Goal: Task Accomplishment & Management: Use online tool/utility

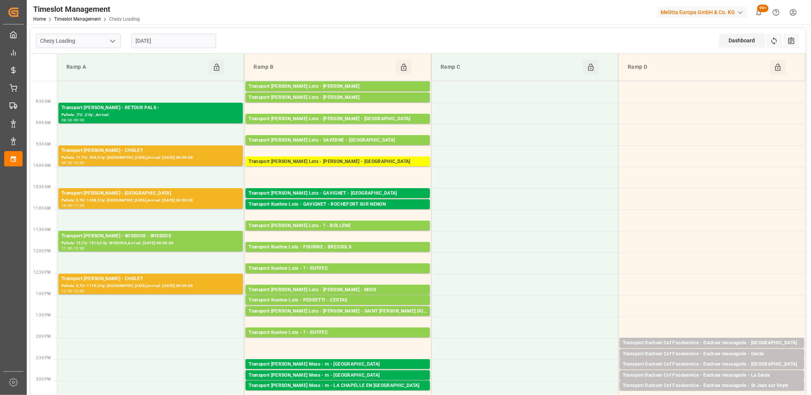
click at [193, 49] on div "[DATE]" at bounding box center [173, 40] width 95 height 25
click at [193, 43] on input "[DATE]" at bounding box center [173, 41] width 85 height 15
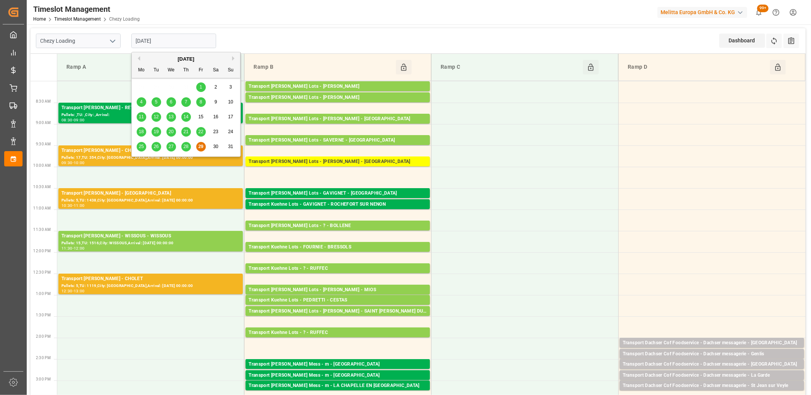
click at [234, 59] on button "Next Month" at bounding box center [234, 58] width 5 height 5
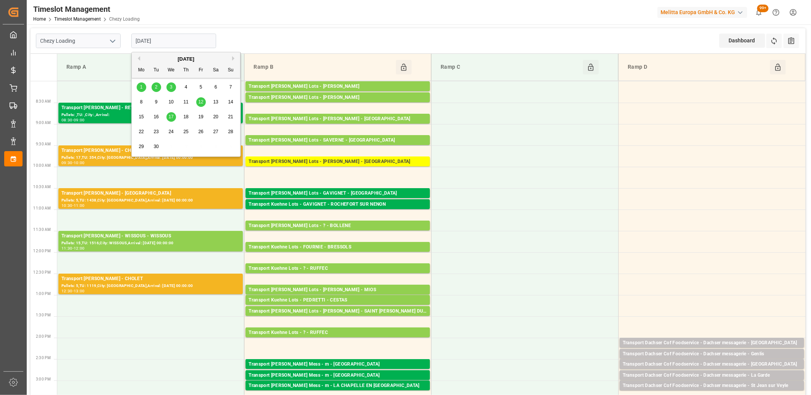
click at [155, 89] on span "2" at bounding box center [156, 86] width 3 height 5
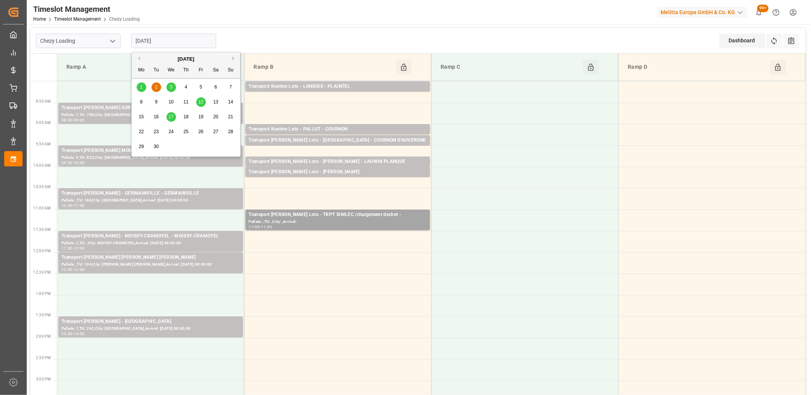
click at [171, 45] on input "[DATE]" at bounding box center [173, 41] width 85 height 15
click at [171, 90] on div "3" at bounding box center [171, 87] width 10 height 9
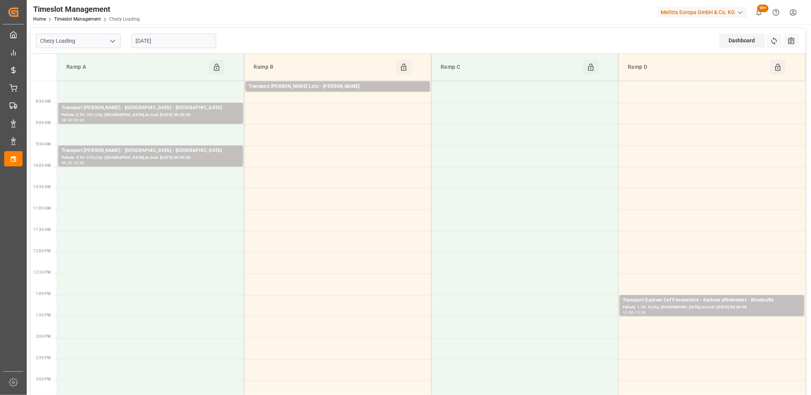
click at [188, 41] on input "[DATE]" at bounding box center [173, 41] width 85 height 15
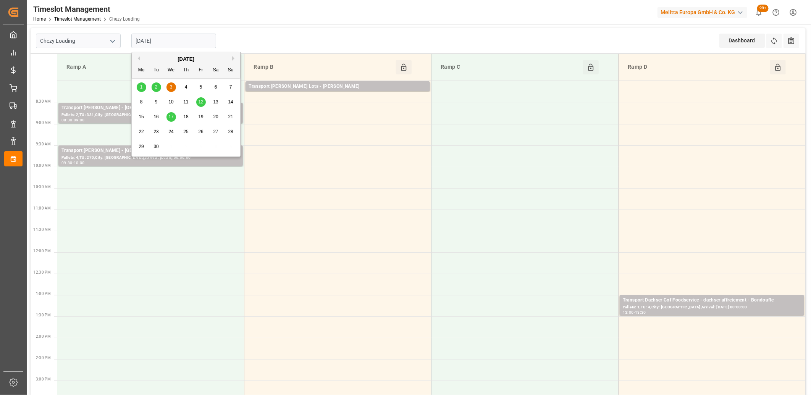
click at [141, 87] on span "1" at bounding box center [141, 86] width 3 height 5
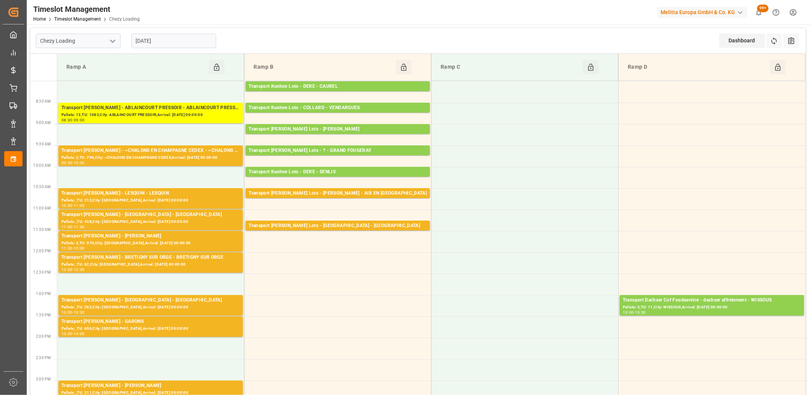
click at [192, 40] on input "01-09-2025" at bounding box center [173, 41] width 85 height 15
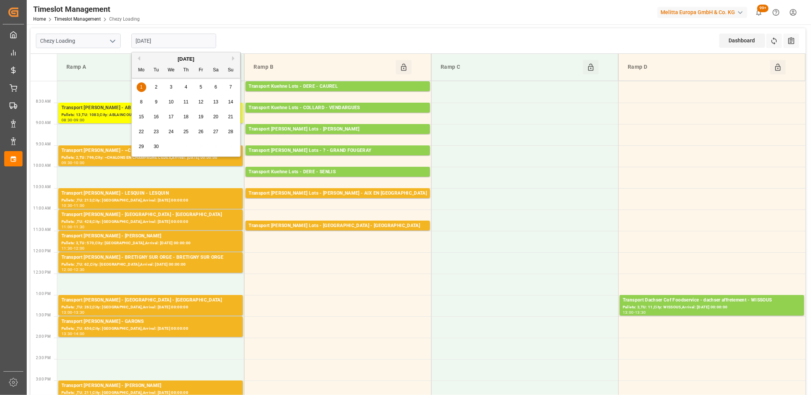
click at [157, 87] on span "2" at bounding box center [156, 86] width 3 height 5
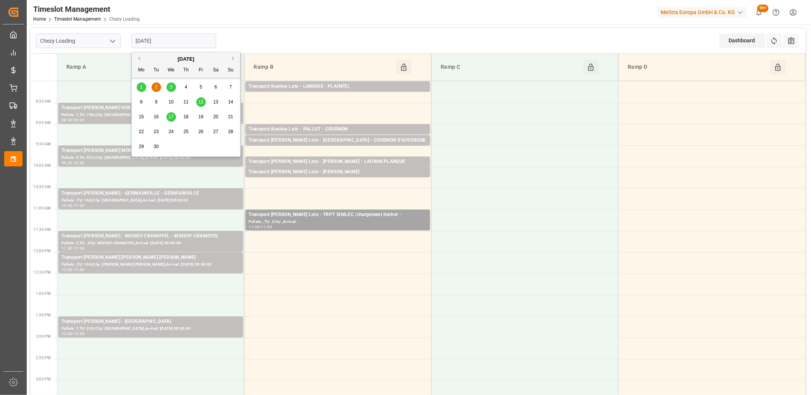
click at [192, 44] on input "[DATE]" at bounding box center [173, 41] width 85 height 15
click at [170, 86] on span "3" at bounding box center [171, 86] width 3 height 5
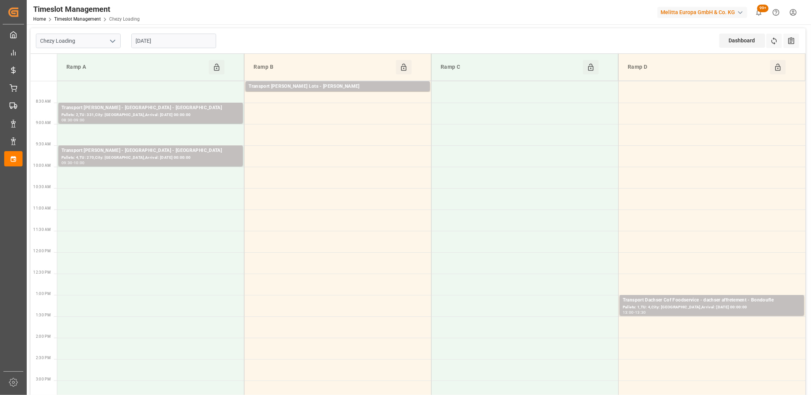
click at [170, 39] on input "[DATE]" at bounding box center [173, 41] width 85 height 15
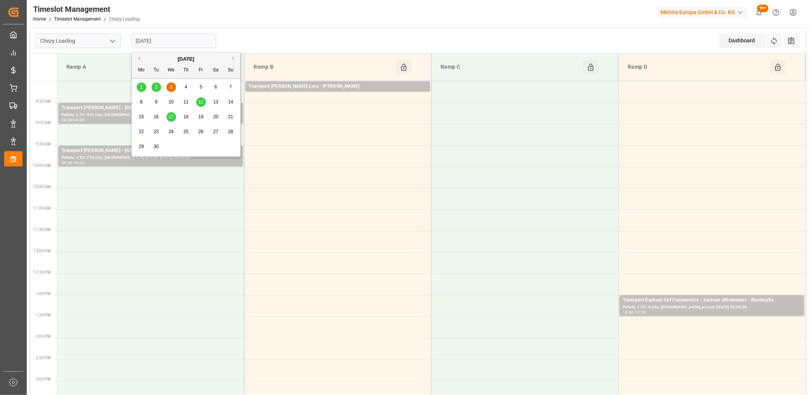
click at [143, 86] on div "1" at bounding box center [142, 87] width 10 height 9
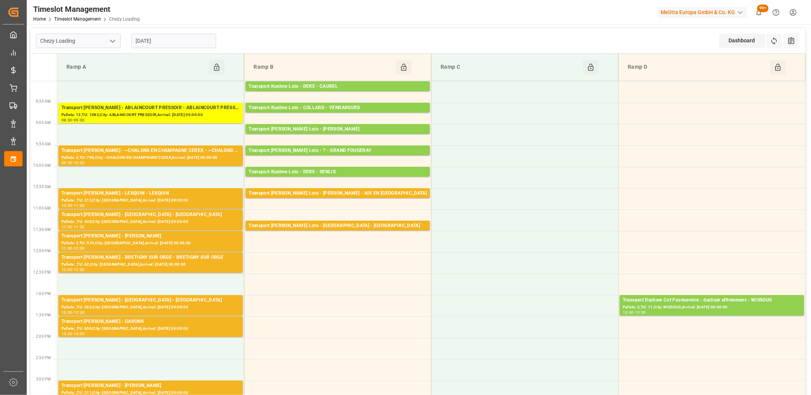
click at [179, 41] on input "[DATE]" at bounding box center [173, 41] width 85 height 15
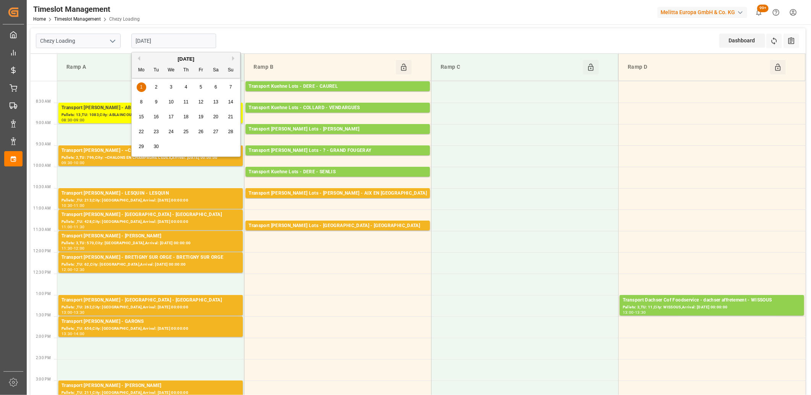
click at [140, 59] on div "September 2025" at bounding box center [186, 59] width 108 height 8
click at [138, 58] on button "Previous Month" at bounding box center [138, 58] width 5 height 5
click at [198, 146] on span "29" at bounding box center [200, 146] width 5 height 5
type input "[DATE]"
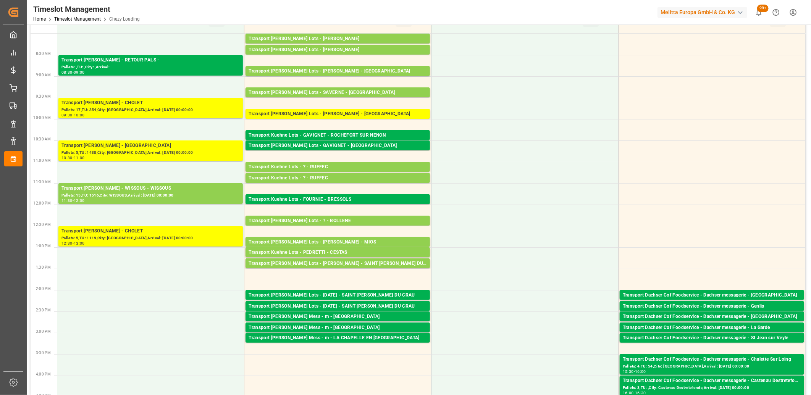
scroll to position [42, 0]
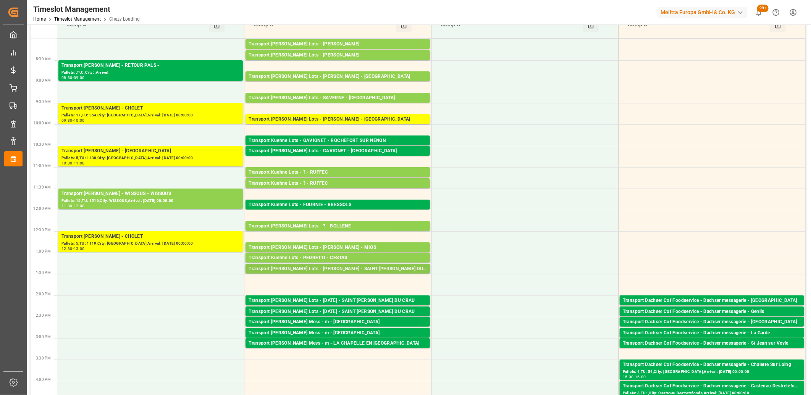
click at [296, 268] on div "Transport Kuehne Lots - PEDRETTI - SAINT MARTIN DU CRAU" at bounding box center [338, 269] width 178 height 8
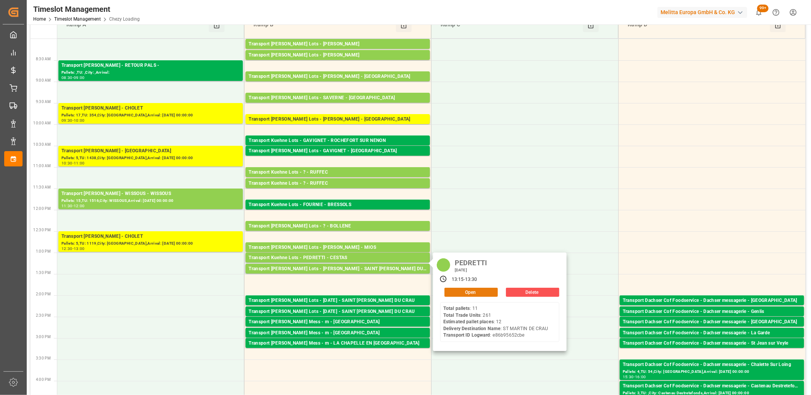
click at [471, 292] on button "Open" at bounding box center [470, 292] width 53 height 9
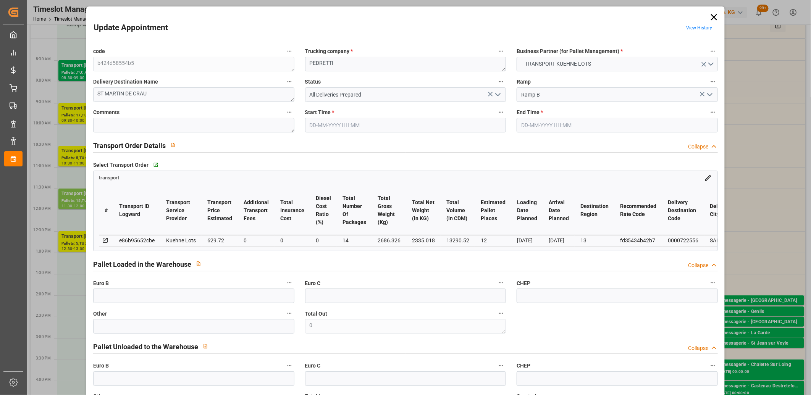
type input "12"
type input "629.72"
type input "0"
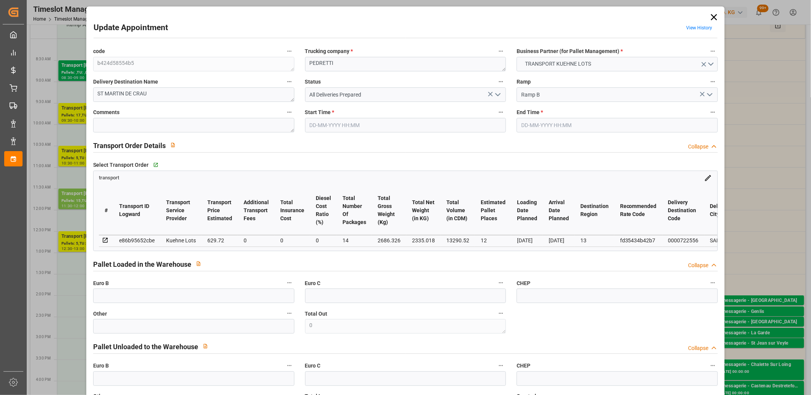
type input "629.72"
type input "0"
type input "14"
type input "2335.018"
type input "3045.302"
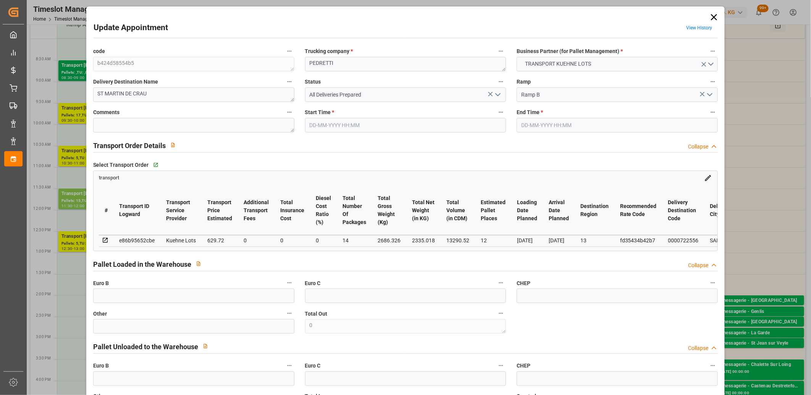
type input "13290.52"
type input "13"
type input "11"
type input "261"
type input "14"
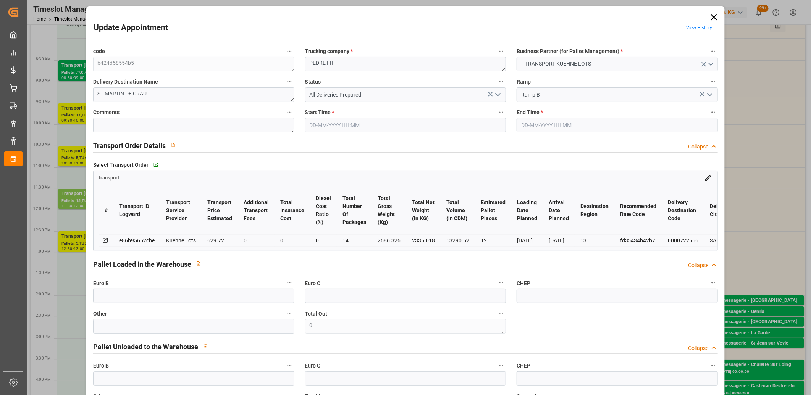
type input "101"
type input "2686.326"
type input "0"
type input "4710.8598"
type input "0"
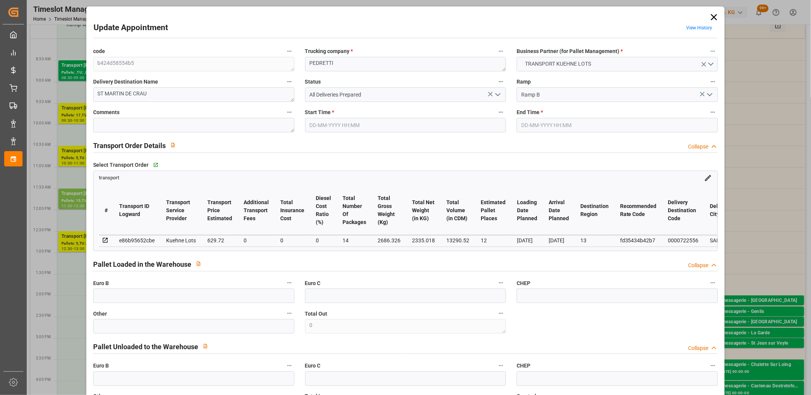
type input "0"
type input "21"
type input "35"
type input "29-08-2025 13:15"
type input "29-08-2025 13:30"
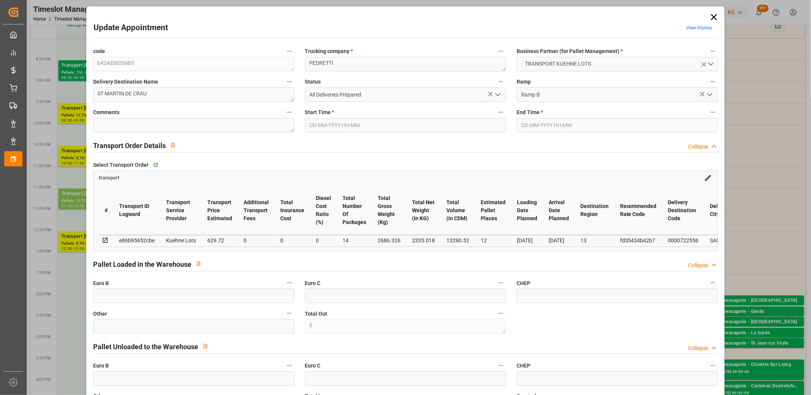
type input "28-08-2025 12:37"
type input "28-08-2025 11:25"
type input "[DATE]"
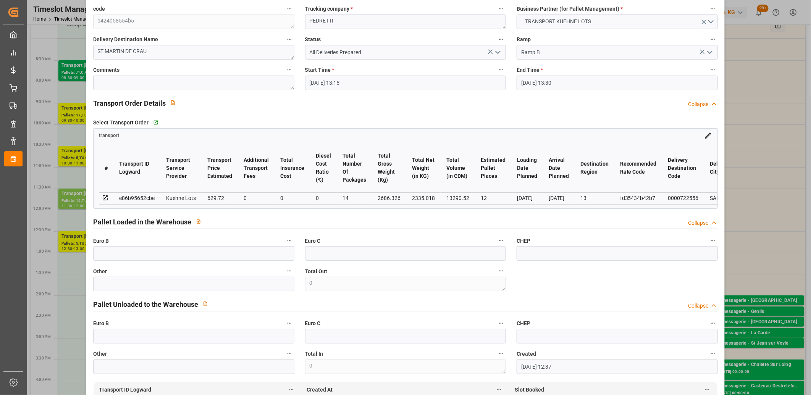
scroll to position [0, 0]
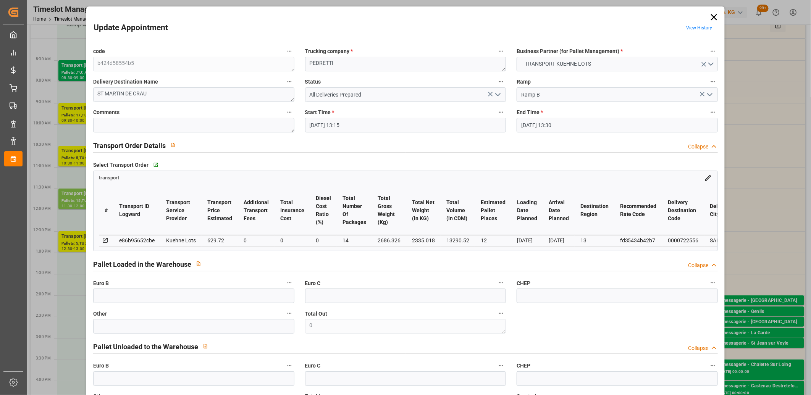
click at [710, 19] on icon at bounding box center [714, 17] width 11 height 11
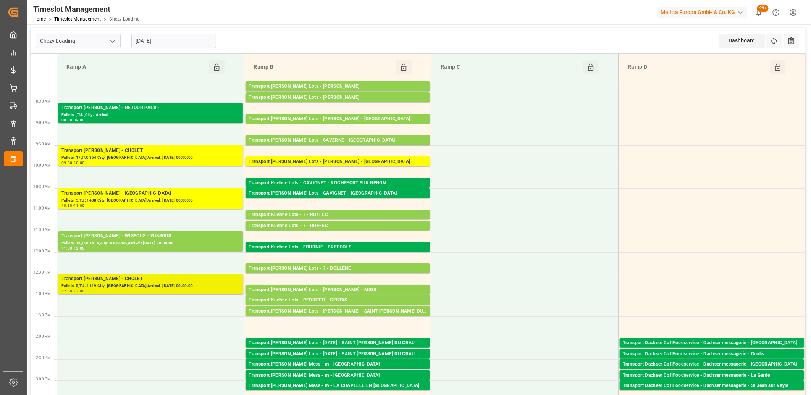
click at [142, 281] on div "Transport [PERSON_NAME] - CHOLET" at bounding box center [150, 279] width 178 height 8
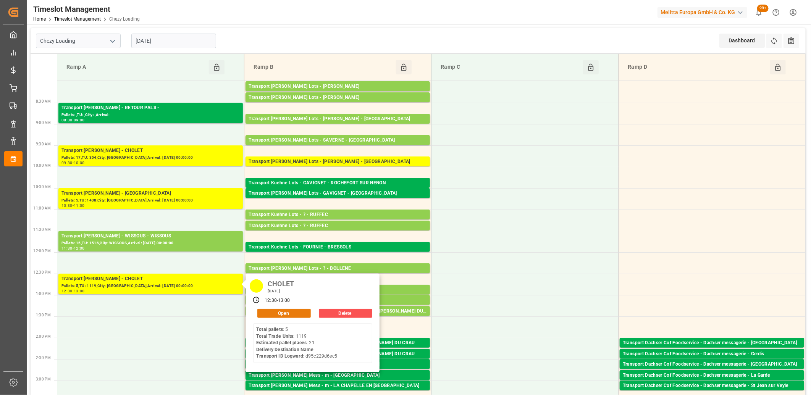
click at [273, 312] on button "Open" at bounding box center [283, 313] width 53 height 9
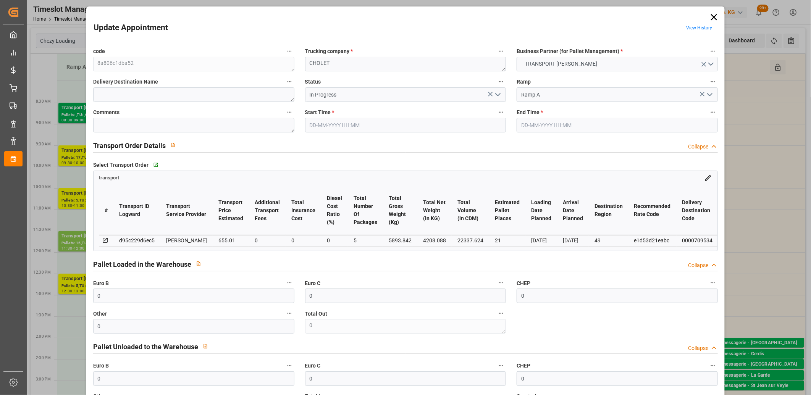
type input "29-08-2025 12:30"
type input "29-08-2025 13:00"
type input "28-08-2025 14:23"
type input "28-08-2025 11:29"
type input "[DATE]"
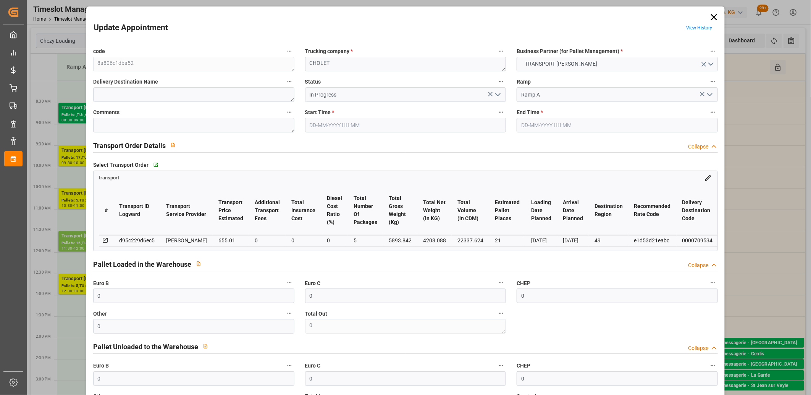
type input "[DATE]"
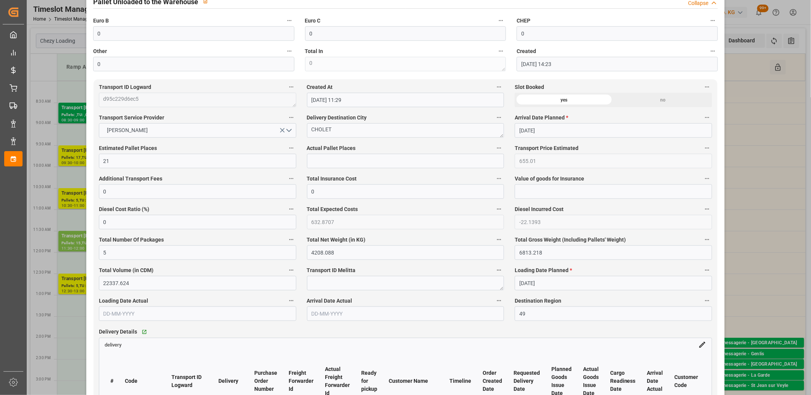
scroll to position [467, 0]
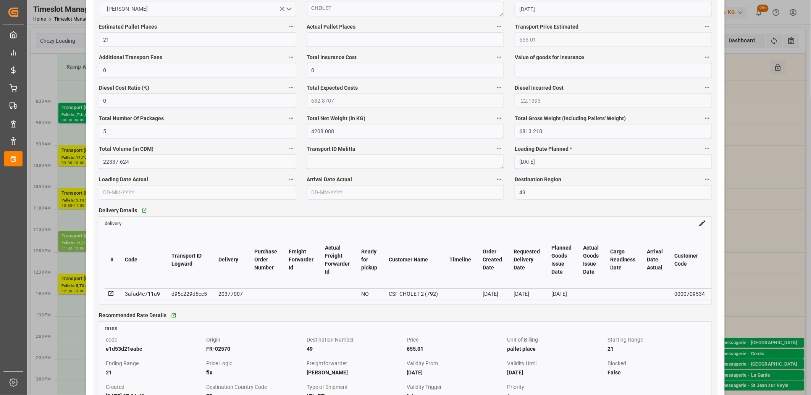
click at [109, 295] on icon at bounding box center [111, 294] width 7 height 7
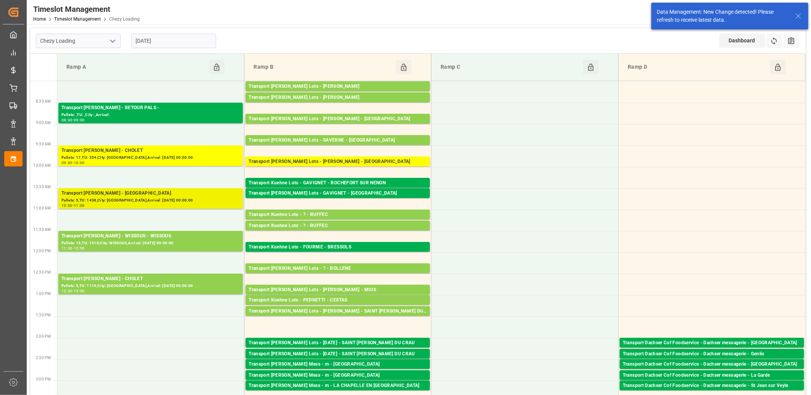
click at [181, 194] on div "Transport [PERSON_NAME] - [GEOGRAPHIC_DATA]" at bounding box center [150, 194] width 178 height 8
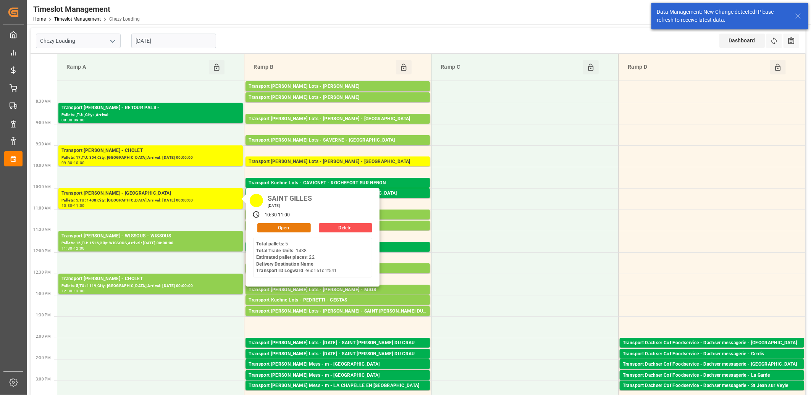
click at [282, 229] on button "Open" at bounding box center [283, 227] width 53 height 9
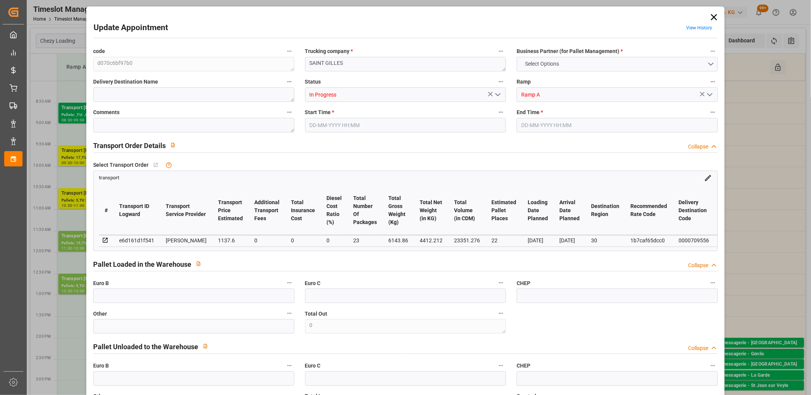
type input "22"
type input "1137.6"
type input "0"
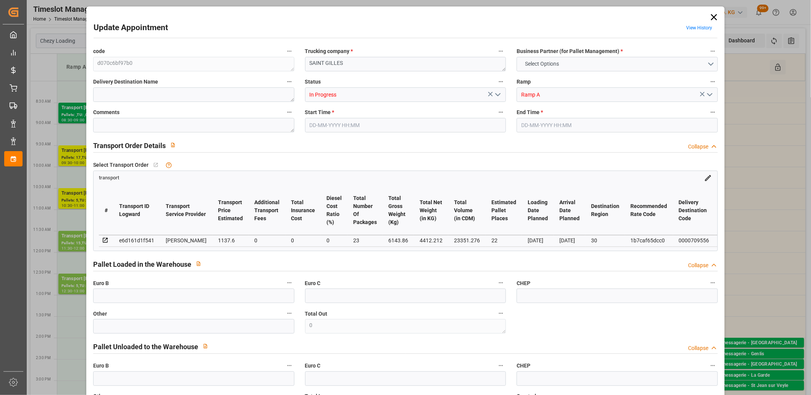
type input "1091.5272"
type input "-46.0728"
type input "23"
type input "4412.212"
type input "7023.324"
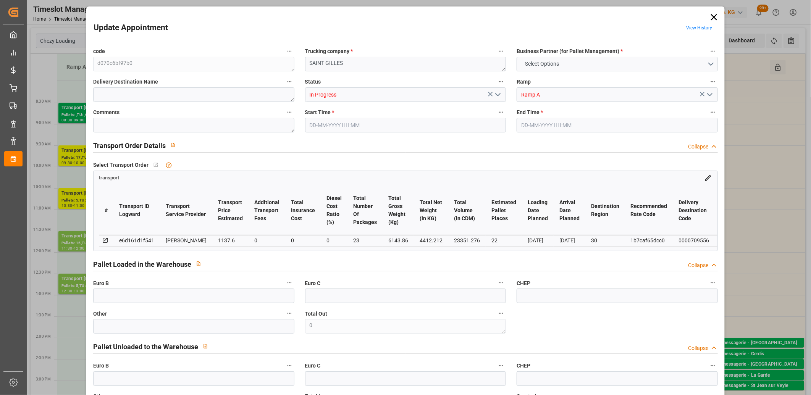
type input "23351.276"
type input "30"
type input "5"
type input "1438"
type input "23"
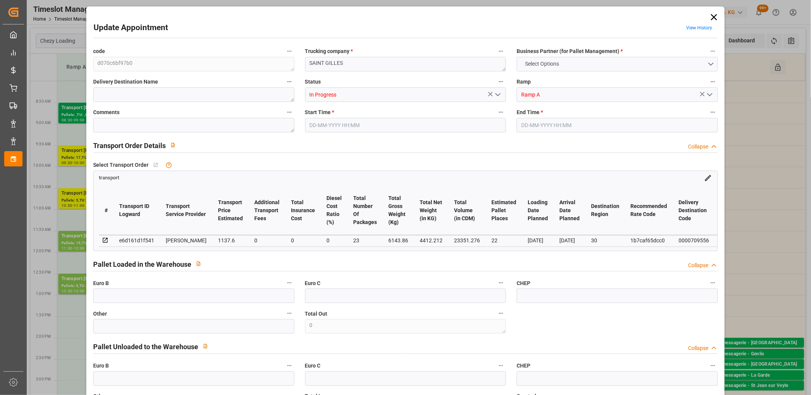
type input "101"
type input "6143.86"
type input "0"
type input "4710.8598"
type input "0"
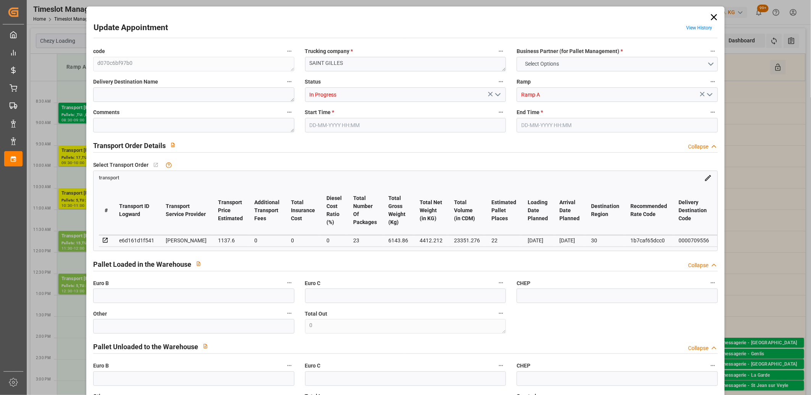
type input "0"
type input "21"
type input "35"
type input "29-08-2025 10:30"
type input "29-08-2025 11:00"
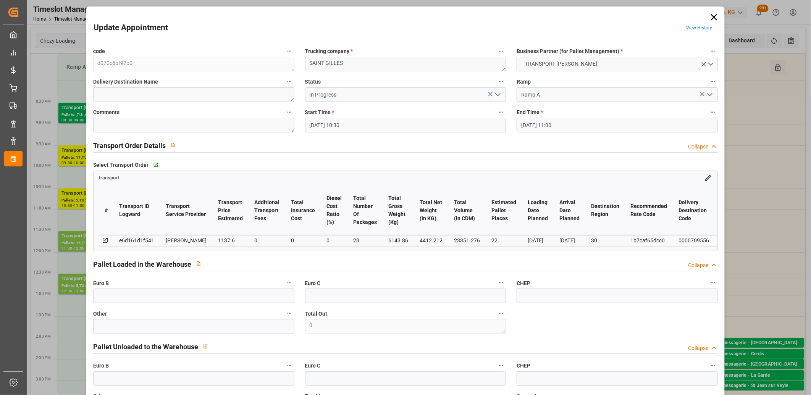
type input "28-08-2025 14:12"
type input "28-08-2025 11:29"
type input "[DATE]"
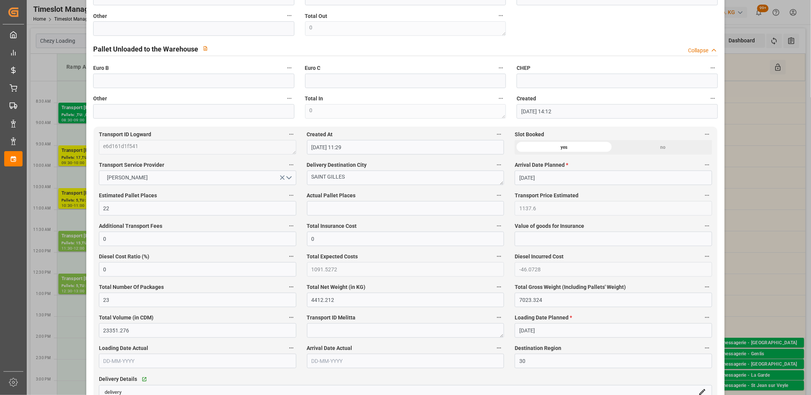
scroll to position [424, 0]
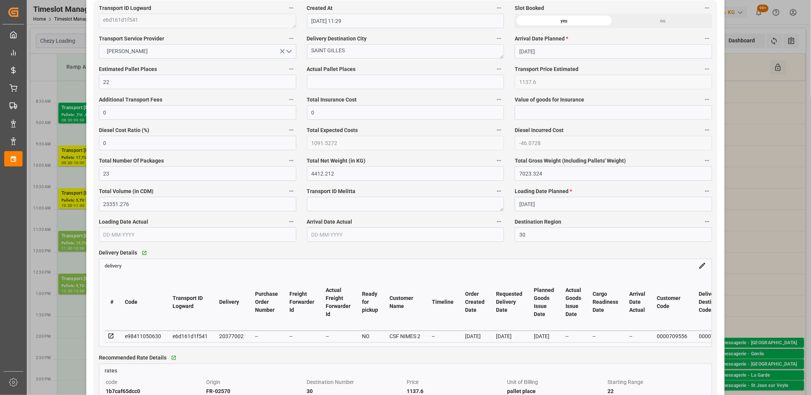
click at [110, 336] on icon at bounding box center [111, 336] width 7 height 7
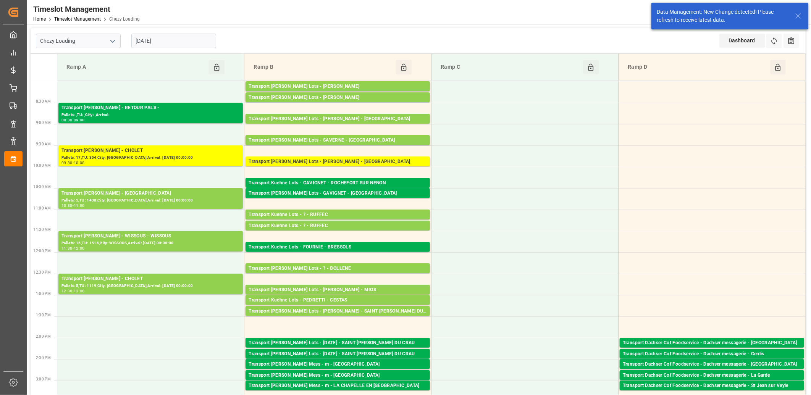
click at [173, 37] on input "[DATE]" at bounding box center [173, 41] width 85 height 15
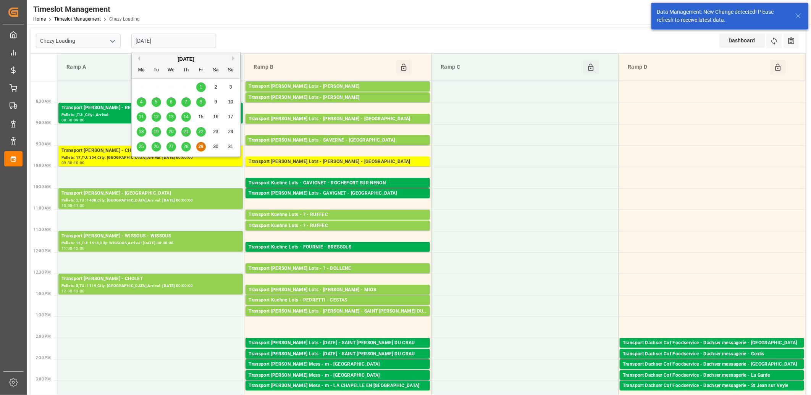
click at [236, 57] on button "Next Month" at bounding box center [234, 58] width 5 height 5
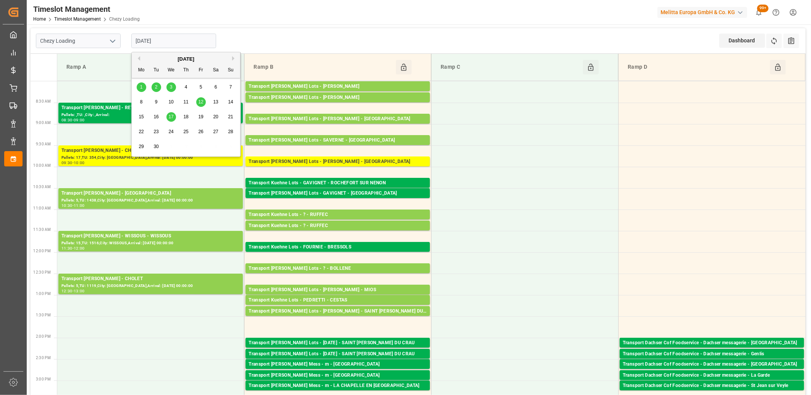
click at [140, 86] on span "1" at bounding box center [141, 86] width 3 height 5
type input "[DATE]"
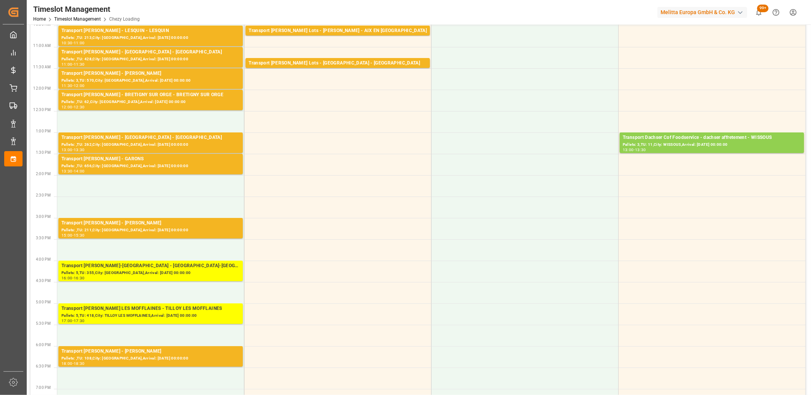
scroll to position [170, 0]
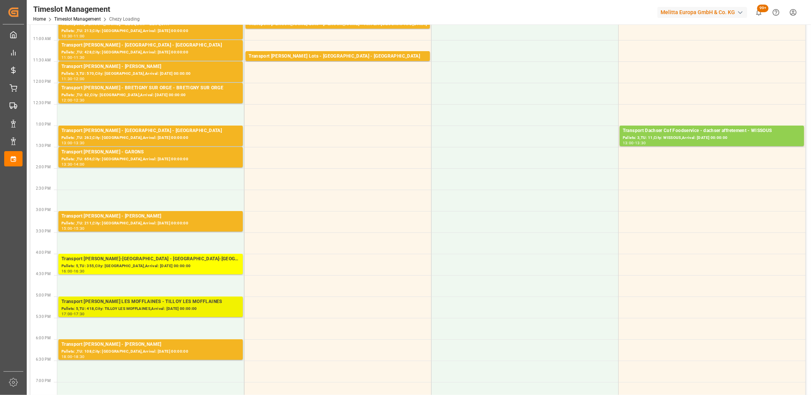
click at [135, 303] on div "Transport [PERSON_NAME] LES MOFFLAINES - TILLOY LES MOFFLAINES" at bounding box center [150, 302] width 178 height 8
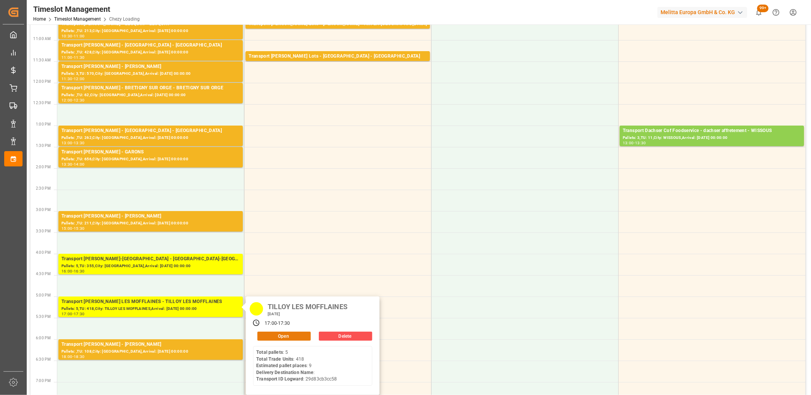
click at [265, 334] on button "Open" at bounding box center [283, 336] width 53 height 9
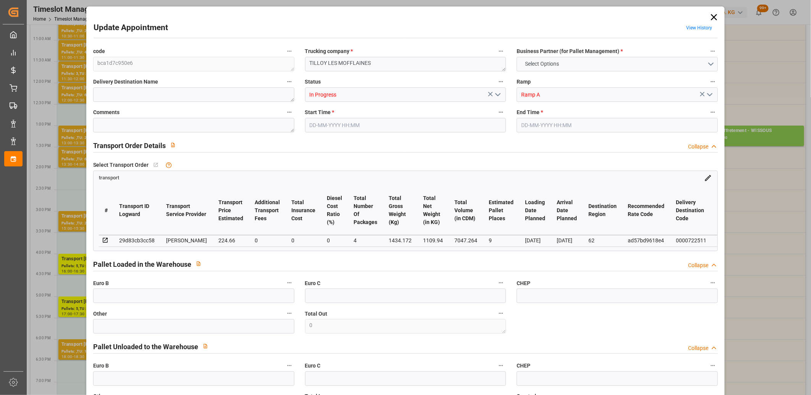
type input "9"
type input "224.66"
type input "0"
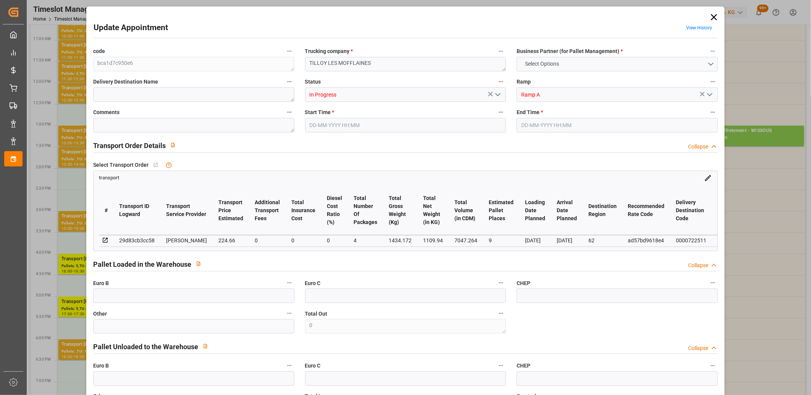
type input "217.0665"
type input "-7.5935"
type input "4"
type input "1109.94"
type input "1800.26"
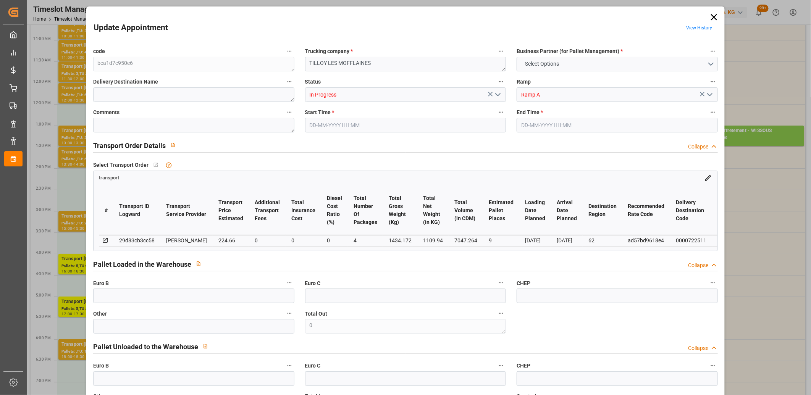
type input "7047.264"
type input "62"
type input "5"
type input "418"
type input "14"
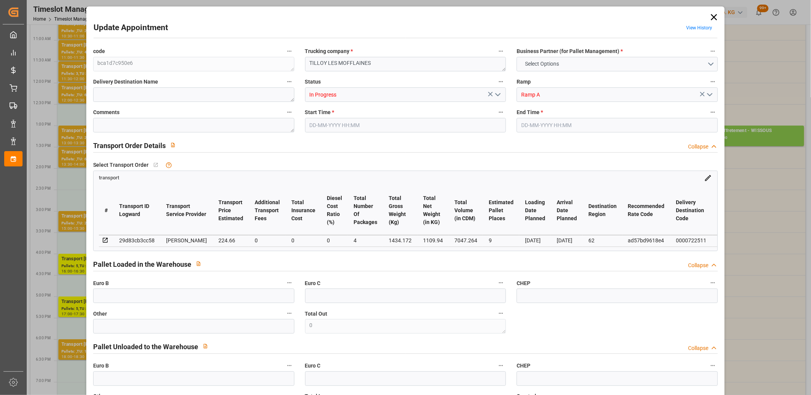
type input "101"
type input "1434.172"
type input "0"
type input "4710.8598"
type input "0"
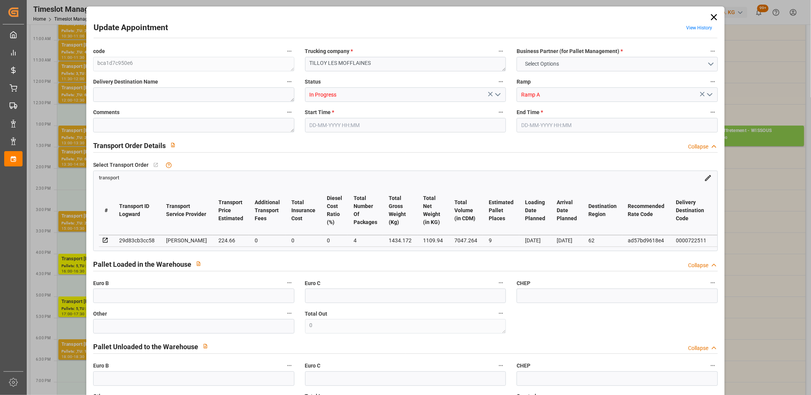
type input "0"
type input "21"
type input "35"
type input "01-09-2025 17:00"
type input "01-09-2025 17:30"
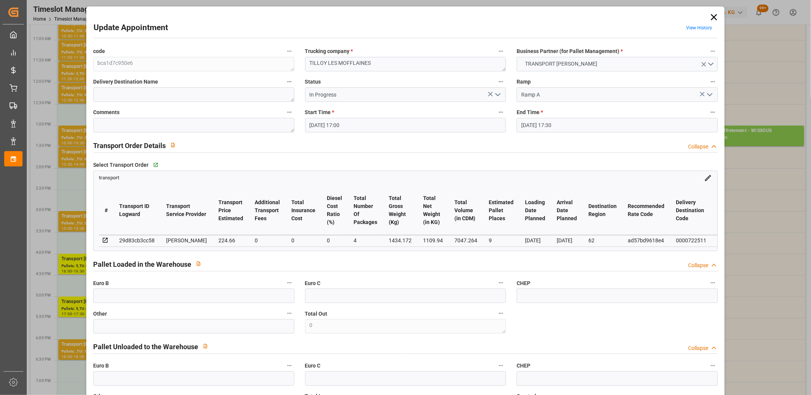
type input "27-08-2025 14:43"
type input "27-08-2025 11:35"
type input "[DATE]"
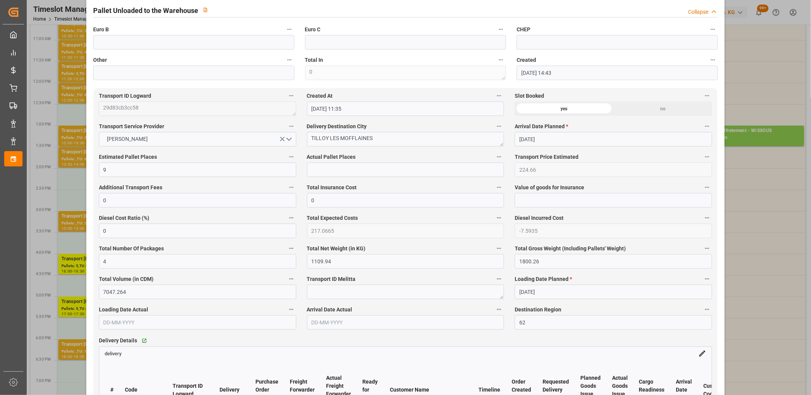
scroll to position [424, 0]
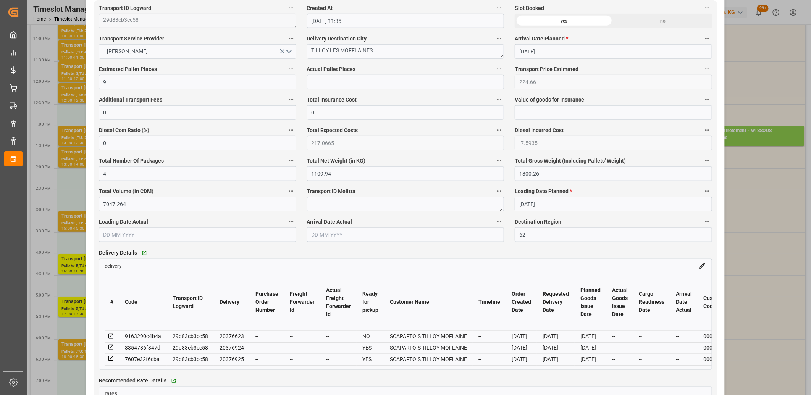
click at [109, 335] on icon at bounding box center [110, 336] width 5 height 5
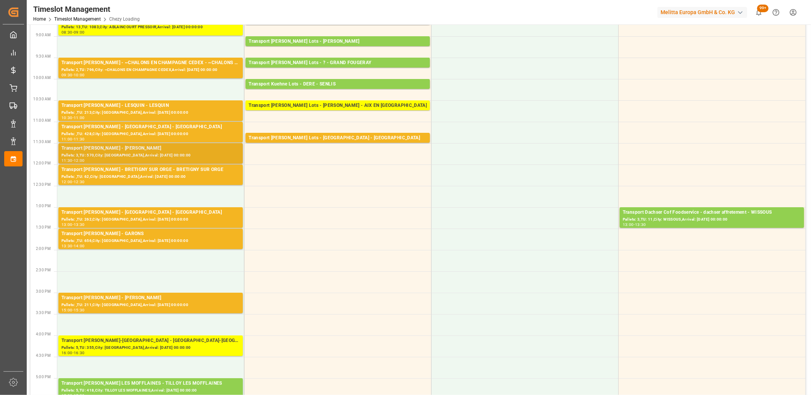
scroll to position [0, 0]
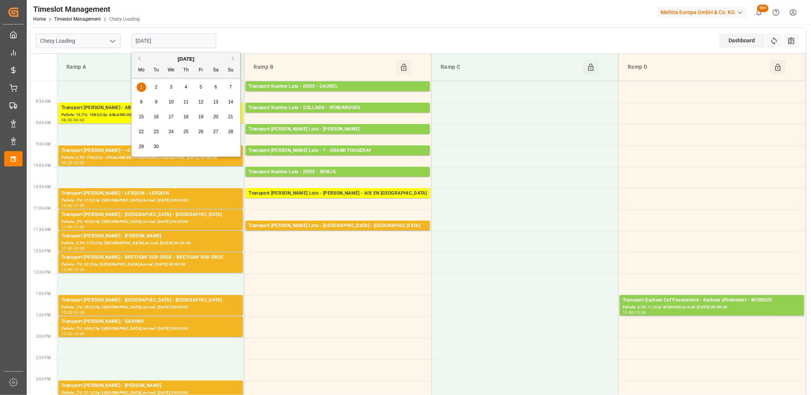
click at [202, 43] on input "[DATE]" at bounding box center [173, 41] width 85 height 15
click at [157, 88] on span "2" at bounding box center [156, 86] width 3 height 5
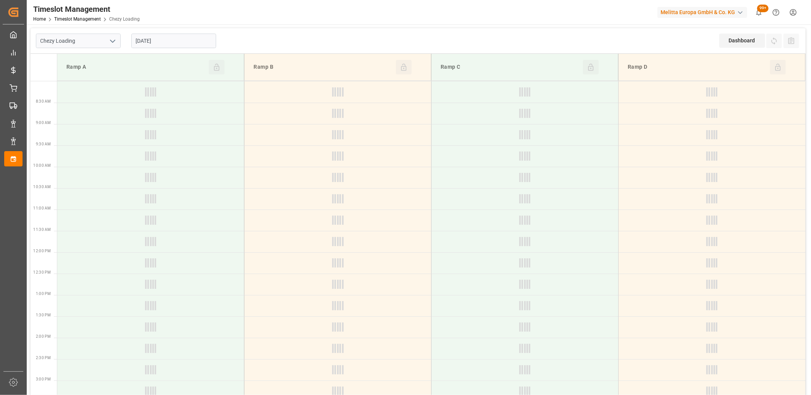
click at [168, 44] on input "[DATE]" at bounding box center [173, 41] width 85 height 15
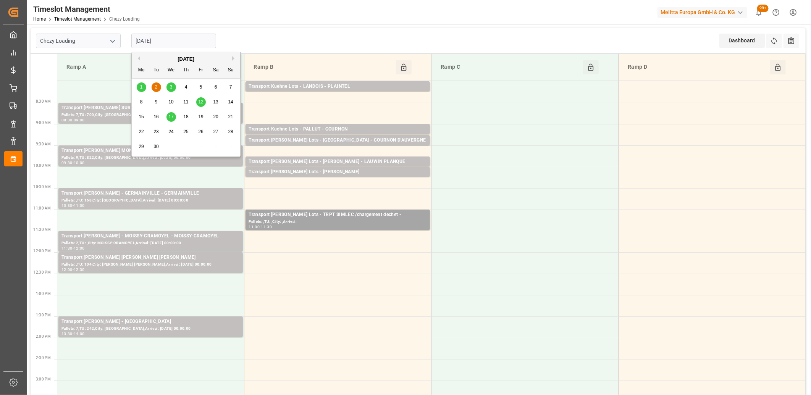
click at [139, 58] on button "Previous Month" at bounding box center [138, 58] width 5 height 5
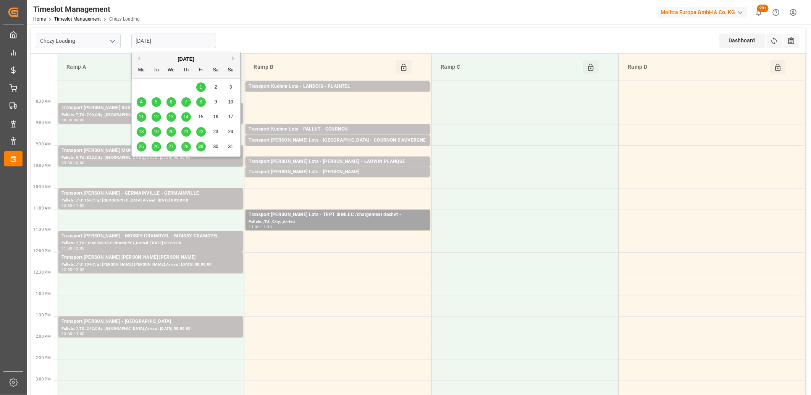
click at [202, 146] on span "29" at bounding box center [200, 146] width 5 height 5
type input "[DATE]"
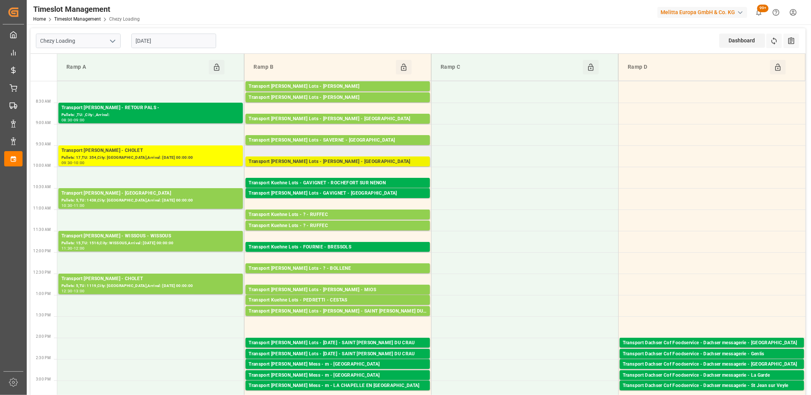
click at [299, 163] on div "Transport [PERSON_NAME] Lots - [PERSON_NAME] - [GEOGRAPHIC_DATA]" at bounding box center [338, 162] width 178 height 8
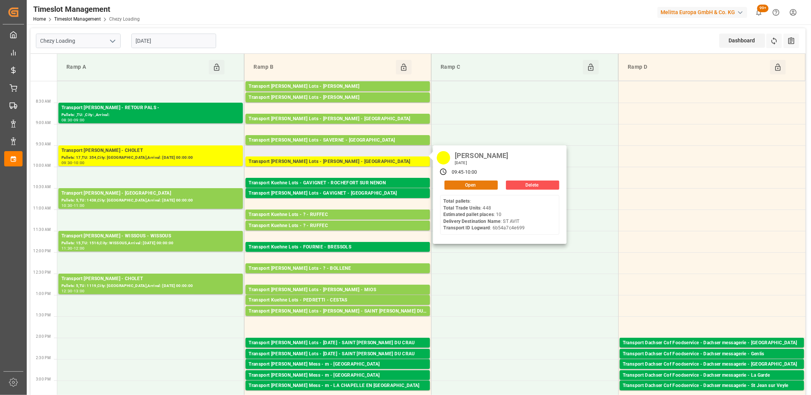
click at [450, 182] on button "Open" at bounding box center [470, 185] width 53 height 9
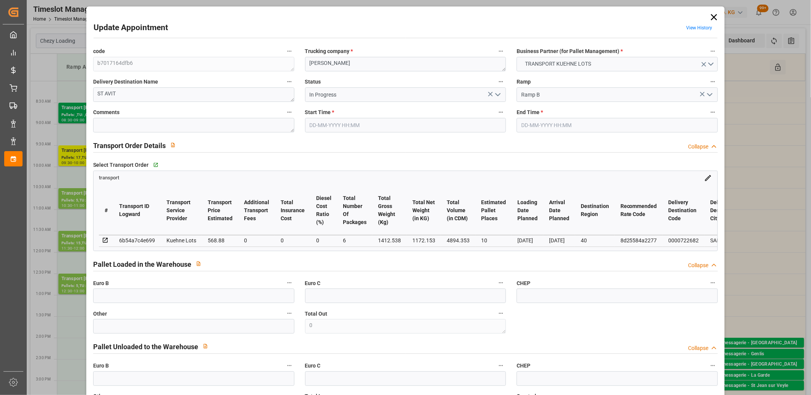
type input "29-08-2025 09:45"
type input "29-08-2025 10:00"
type input "28-08-2025 12:49"
type input "28-08-2025 11:23"
type input "[DATE]"
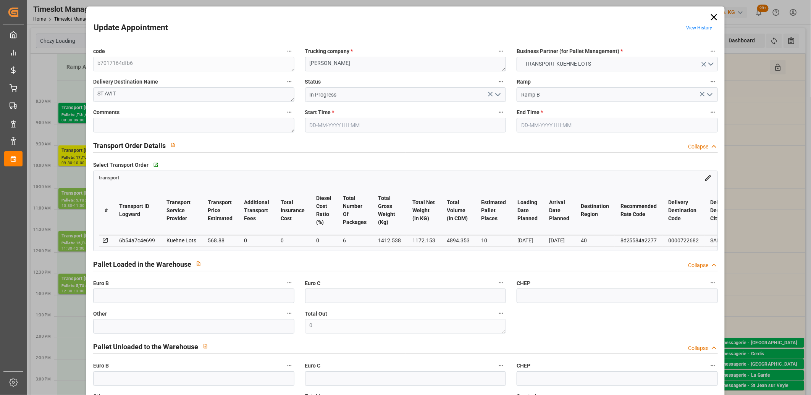
type input "[DATE]"
click at [495, 95] on icon "open menu" at bounding box center [497, 94] width 9 height 9
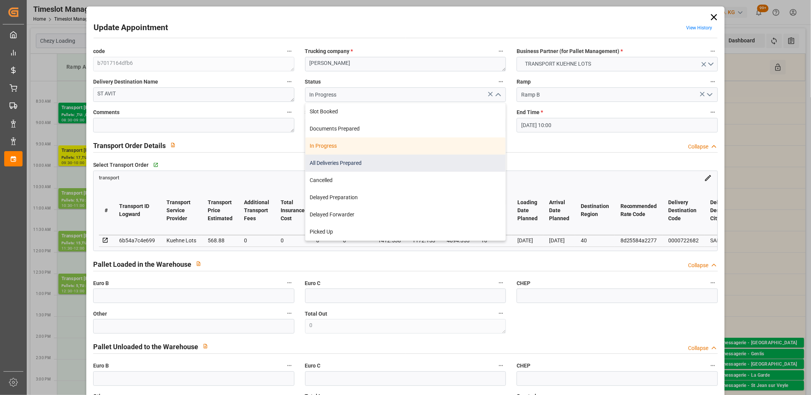
click at [434, 162] on div "All Deliveries Prepared" at bounding box center [405, 163] width 200 height 17
type input "All Deliveries Prepared"
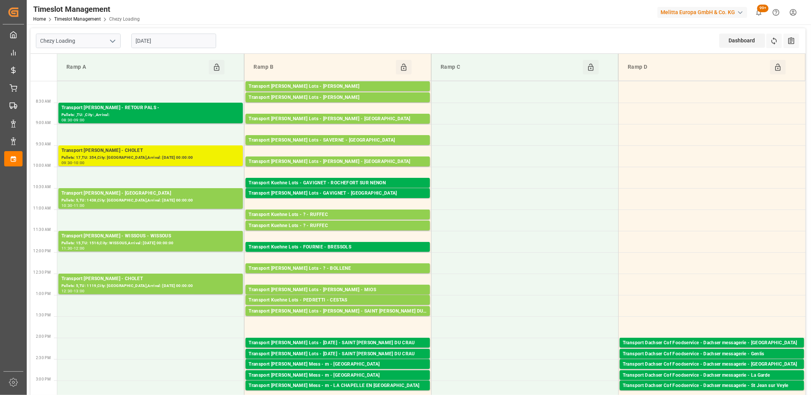
click at [137, 159] on div "Pallets: 17,TU: 354,City: [GEOGRAPHIC_DATA],Arrival: [DATE] 00:00:00" at bounding box center [150, 158] width 178 height 6
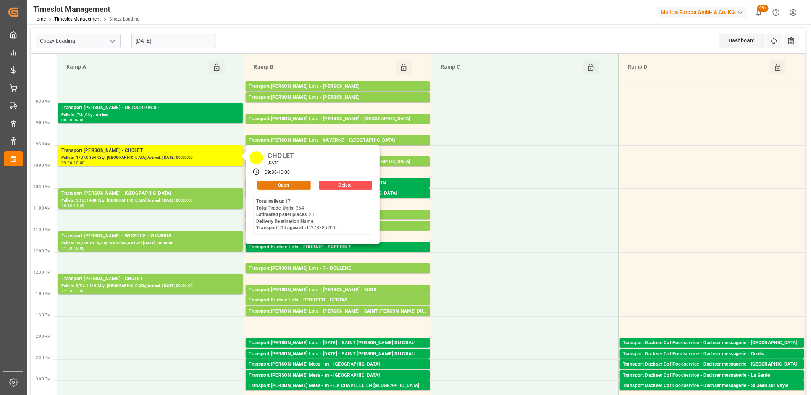
click at [260, 184] on button "Open" at bounding box center [283, 185] width 53 height 9
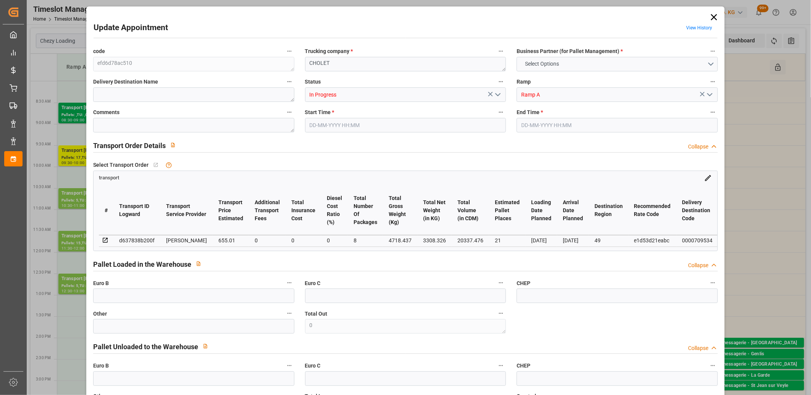
type input "0"
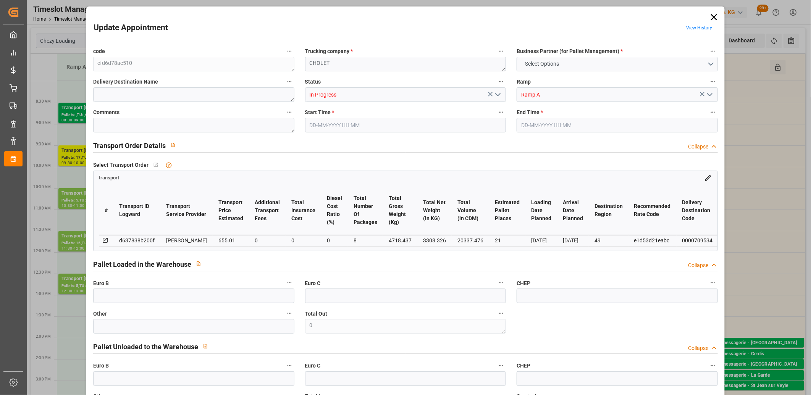
type input "0"
type input "21"
type input "655.01"
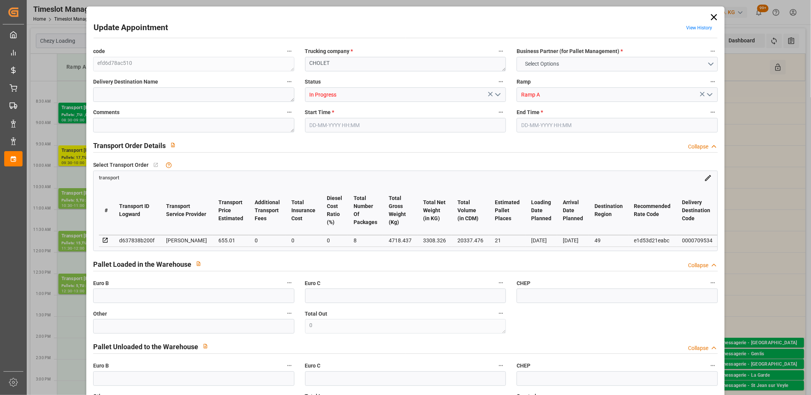
type input "0"
type input "632.8707"
type input "-22.1393"
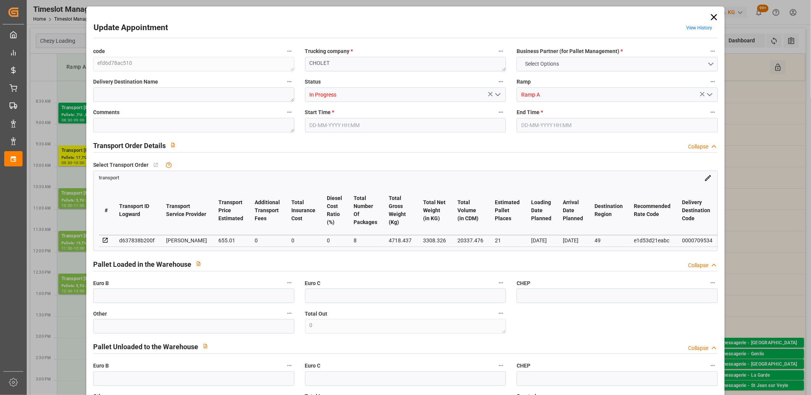
type input "8"
type input "3308.326"
type input "5602.737"
type input "20337.476"
type input "49"
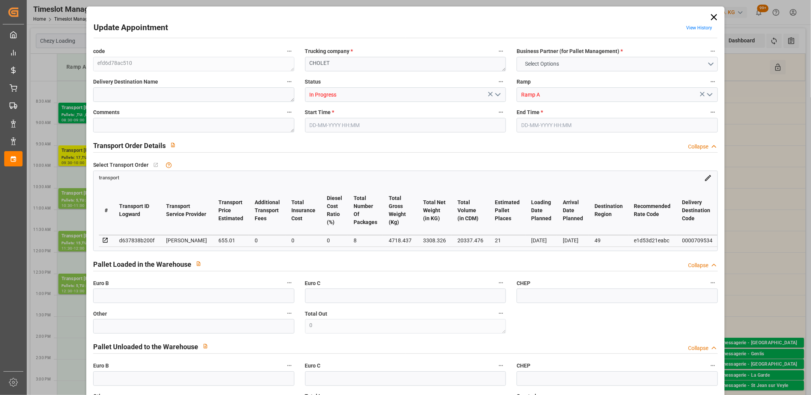
type input "17"
type input "354"
type input "23"
type input "101"
type input "4718.437"
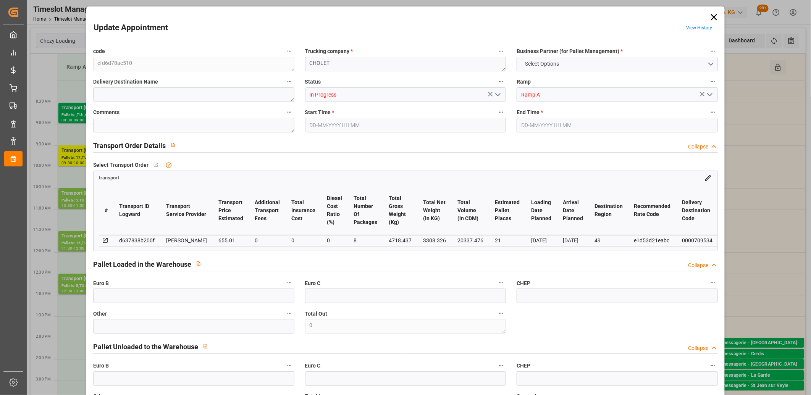
type input "0"
type input "4710.8598"
type input "0"
type input "21"
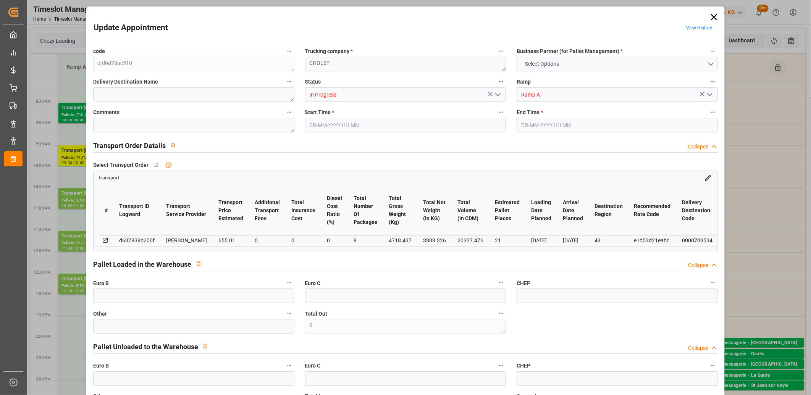
type input "35"
type input "29-08-2025 09:30"
type input "29-08-2025 10:00"
type input "28-08-2025 14:22"
type input "28-08-2025 11:29"
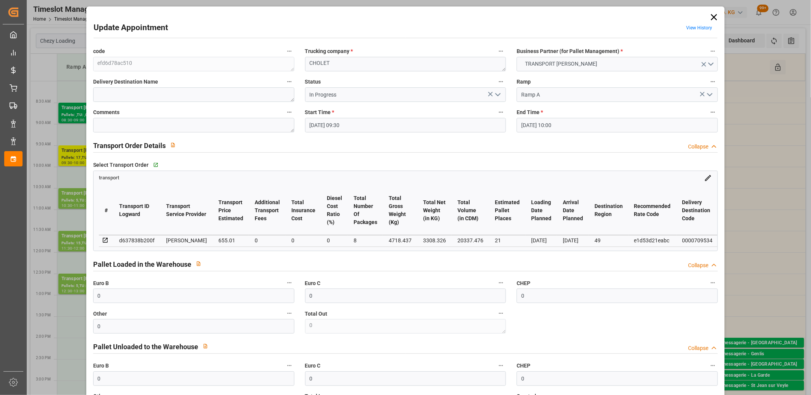
type input "[DATE]"
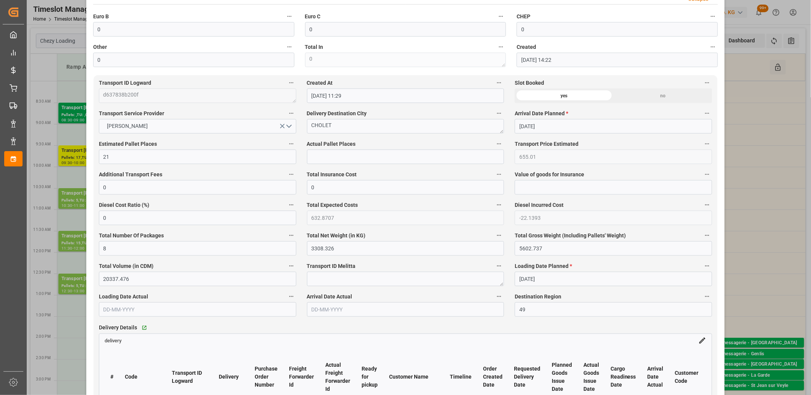
scroll to position [467, 0]
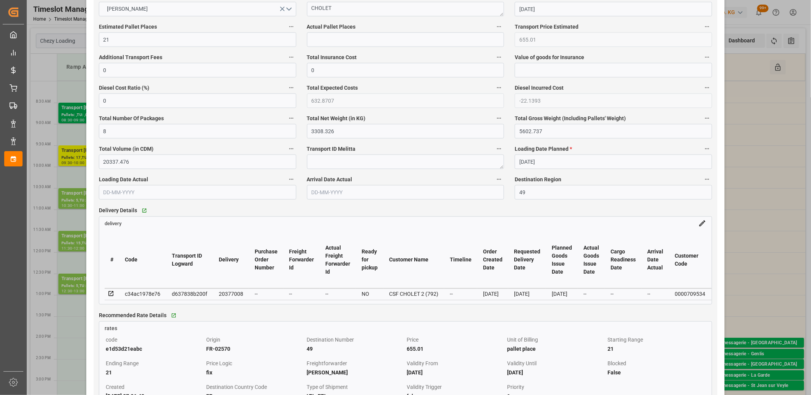
click at [108, 295] on icon at bounding box center [110, 293] width 5 height 5
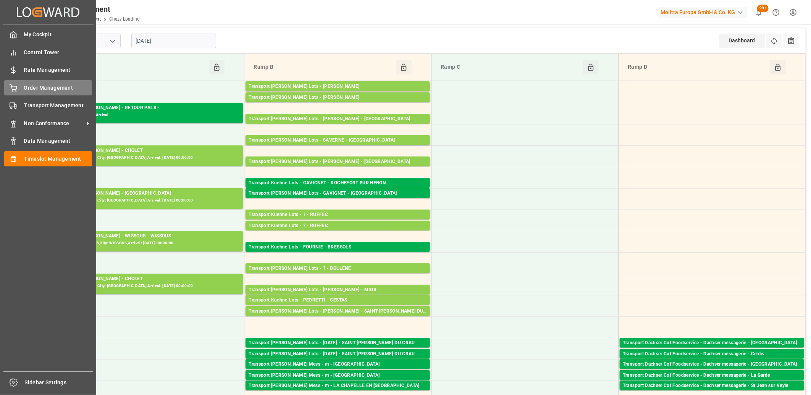
click at [20, 89] on div "Order Management Order Management" at bounding box center [48, 87] width 88 height 15
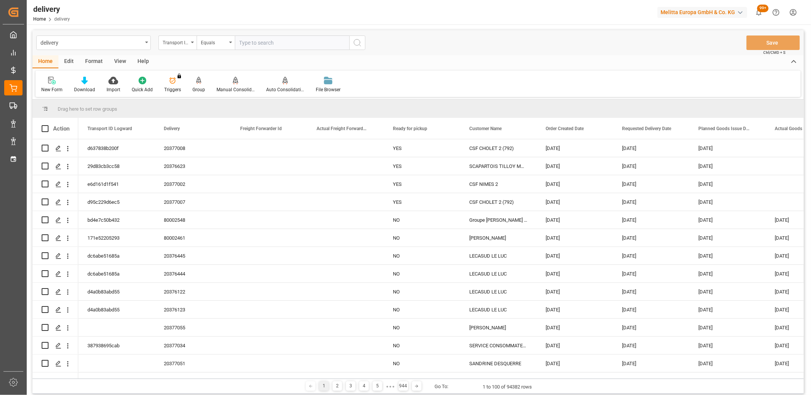
click at [181, 44] on div "Transport ID Logward" at bounding box center [176, 41] width 26 height 9
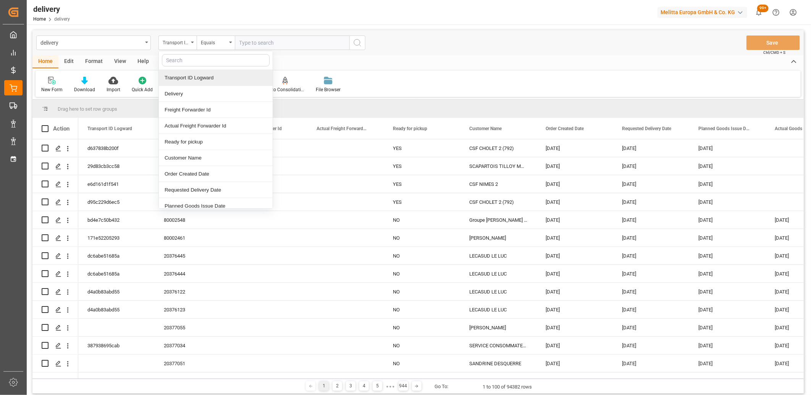
click at [376, 74] on div "New Form Download Import Quick Add Triggers You do not have permission for Trig…" at bounding box center [418, 84] width 765 height 26
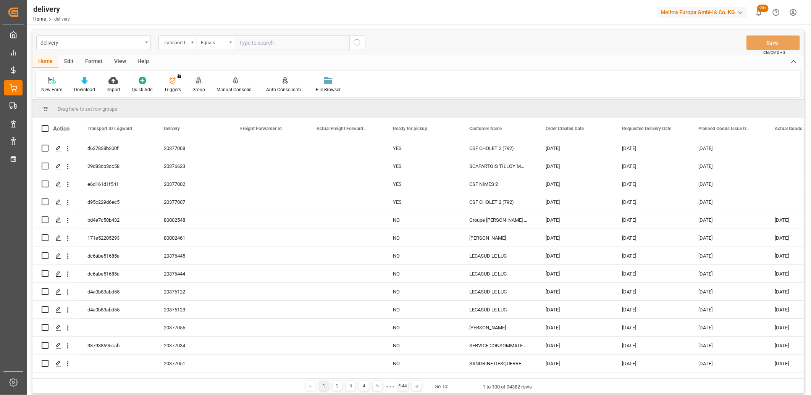
click at [197, 80] on icon at bounding box center [198, 80] width 5 height 6
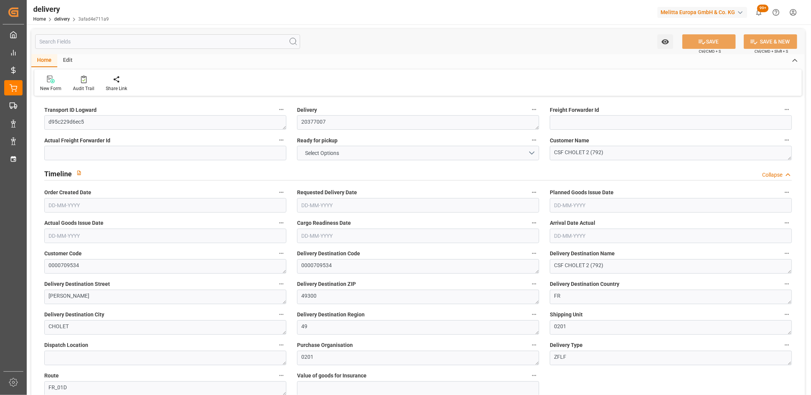
type input "5"
type input "4208.088"
type input "6813.218"
type input "22337.624"
type input "1119"
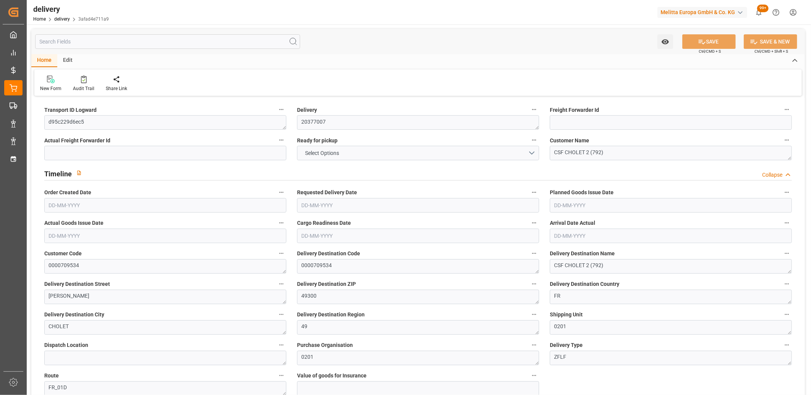
type input "26"
type input "5"
type input "21"
type input "0"
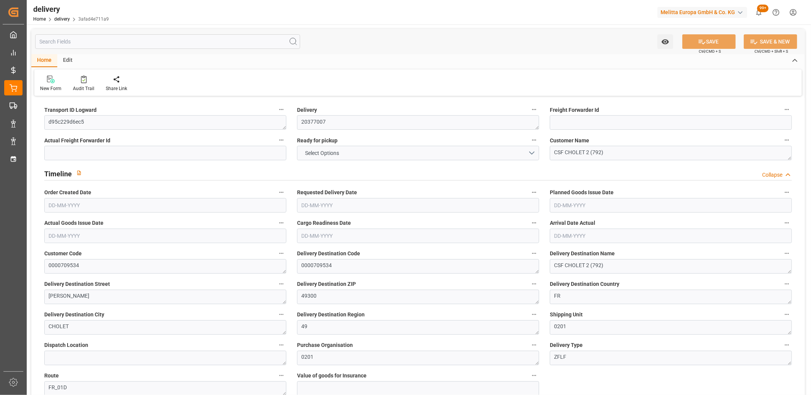
type input "-22.1393"
type input "655.01"
type input "632.8707"
type input "12.25"
type input "402.84"
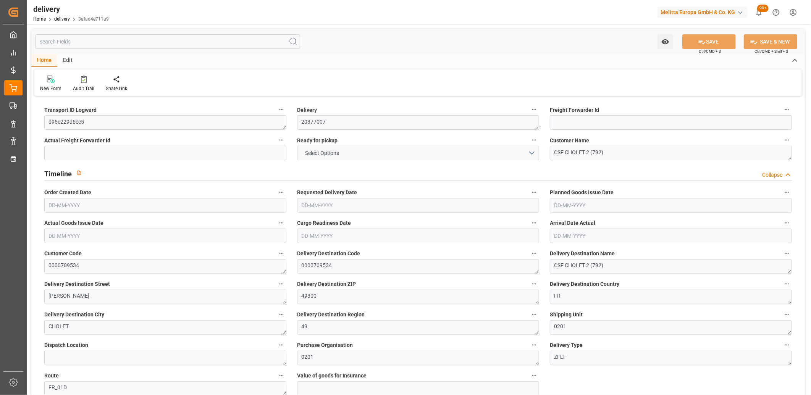
type input "1.5"
type input "1.3"
type input "0"
type input "39"
type input "5893.842"
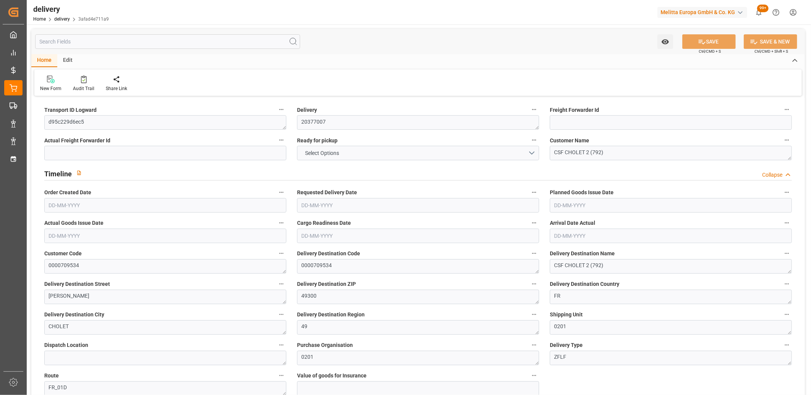
type input "101"
type input "23561.9017"
type input "1.5108"
type input "0"
type input "[DATE]"
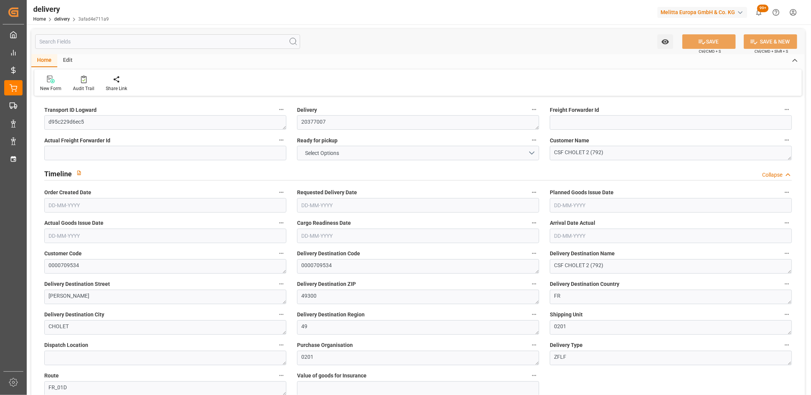
type input "[DATE]"
type input "01-09-2025"
type input "28-08-2025 11:00"
click at [371, 155] on button "NO" at bounding box center [418, 153] width 242 height 15
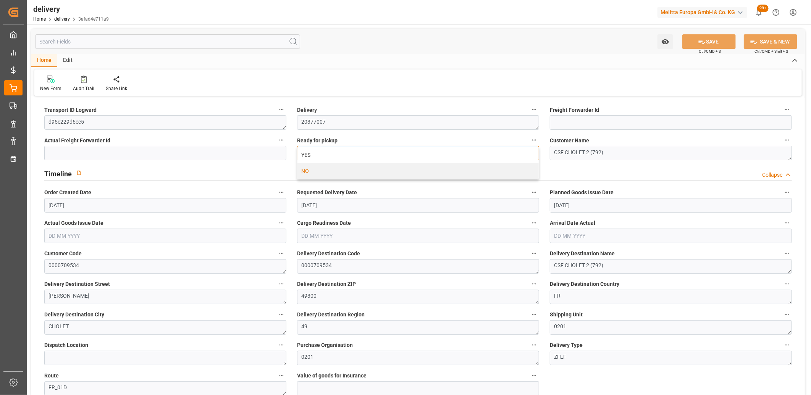
click at [371, 155] on div "YES" at bounding box center [417, 155] width 241 height 16
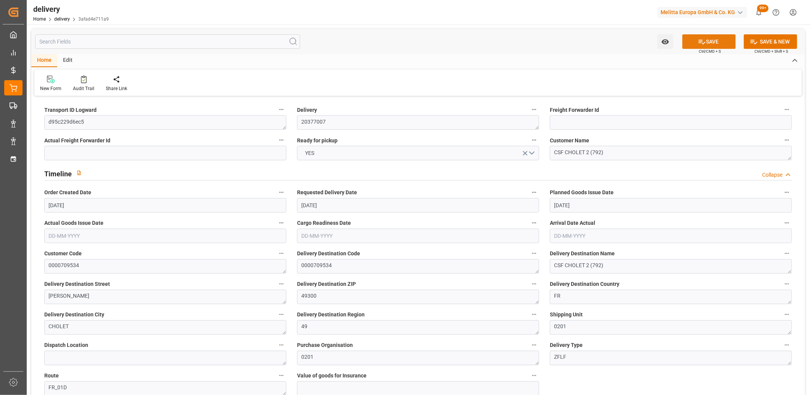
click at [699, 41] on icon at bounding box center [702, 42] width 7 height 5
type input "[DATE]"
type input "28-08-2025 11:01"
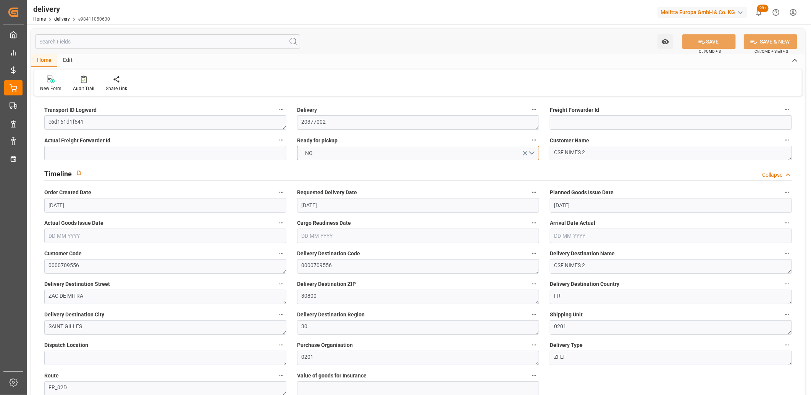
click at [340, 153] on button "NO" at bounding box center [418, 153] width 242 height 15
click at [340, 153] on div "YES" at bounding box center [417, 155] width 241 height 16
click at [690, 39] on button "SAVE" at bounding box center [708, 41] width 53 height 15
type input "[DATE]"
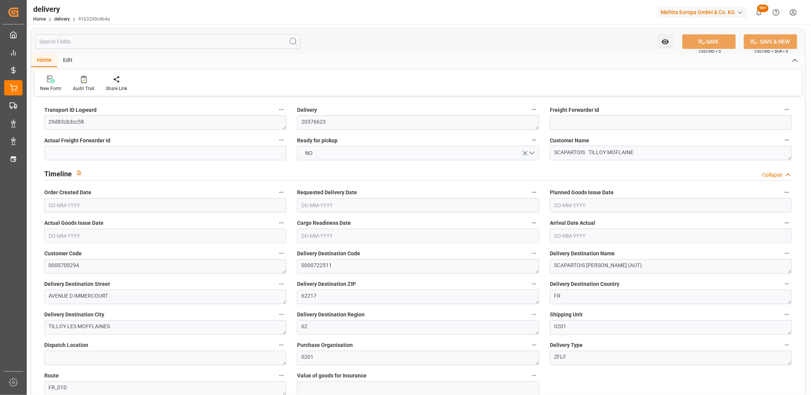
type input "[DATE]"
type input "[DATE] 12:00"
click at [363, 152] on button "NO" at bounding box center [418, 153] width 242 height 15
click at [363, 152] on div "YES" at bounding box center [417, 155] width 241 height 16
click at [686, 43] on button "SAVE" at bounding box center [708, 41] width 53 height 15
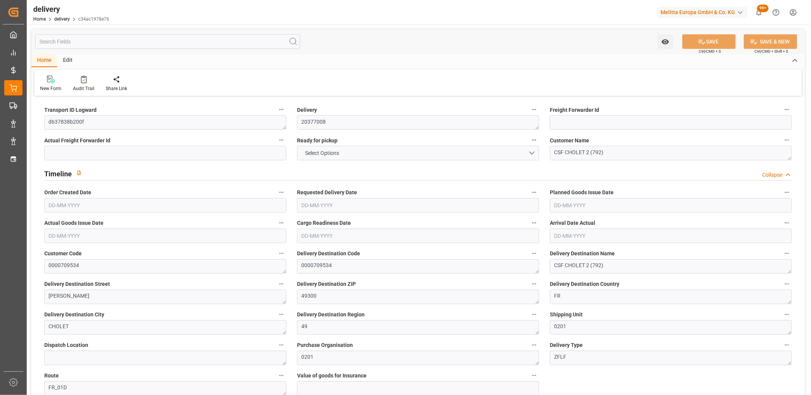
type input "8"
type input "3308.326"
type input "5602.737"
type input "20337.476"
type input "354"
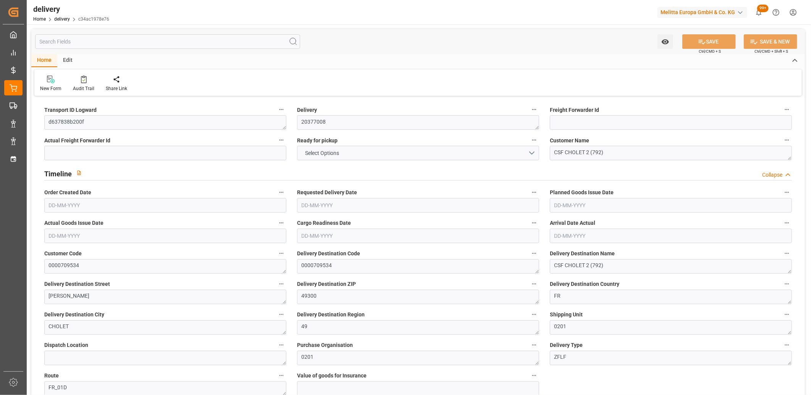
type input "23"
type input "17"
type input "21"
type input "0"
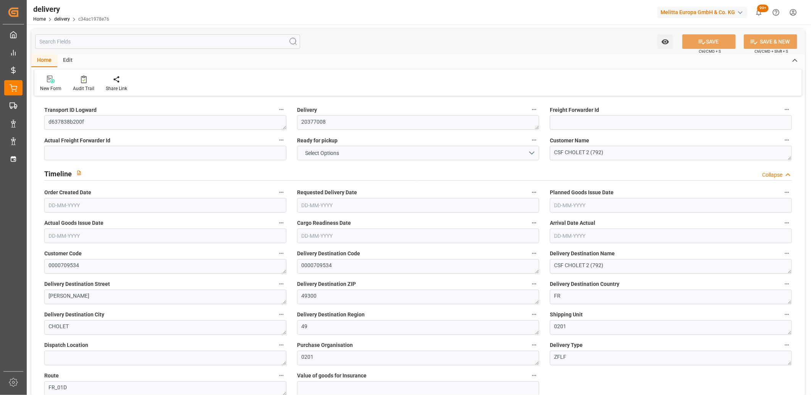
type input "-22.1393"
type input "655.01"
type input "632.8707"
type input "41.65"
type input "127.44"
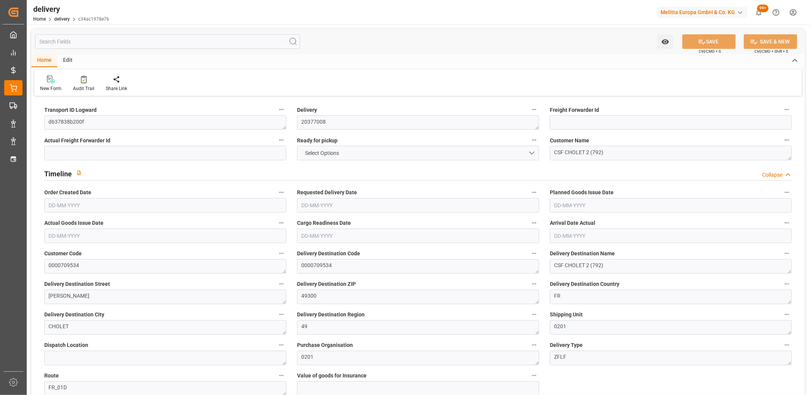
type input "1.5"
type input "1.3"
type input "0"
type input "34.5"
type input "4718.437"
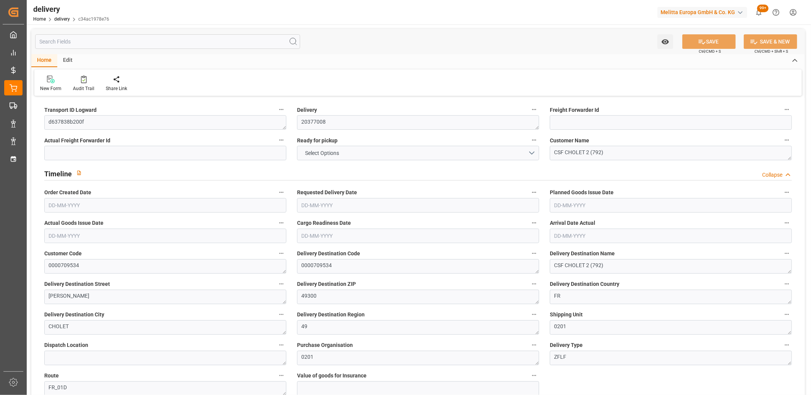
type input "101"
type input "18862.9673"
type input "1.2095"
type input "0"
type input "[DATE]"
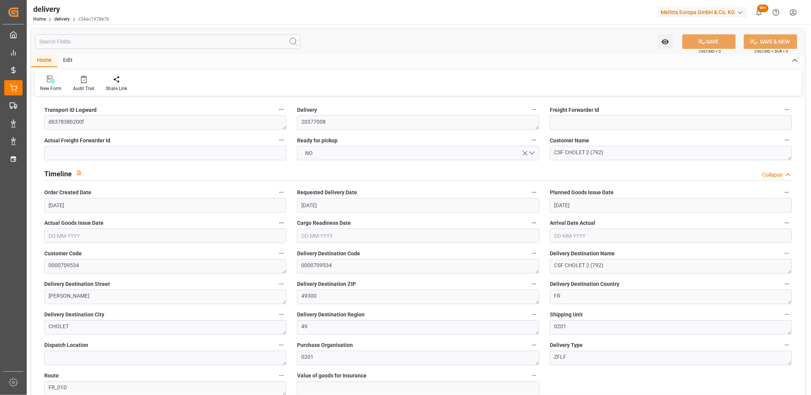
type input "[DATE]"
type input "28-08-2025 11:00"
click at [348, 155] on button "NO" at bounding box center [418, 153] width 242 height 15
click at [348, 155] on div "YES" at bounding box center [417, 155] width 241 height 16
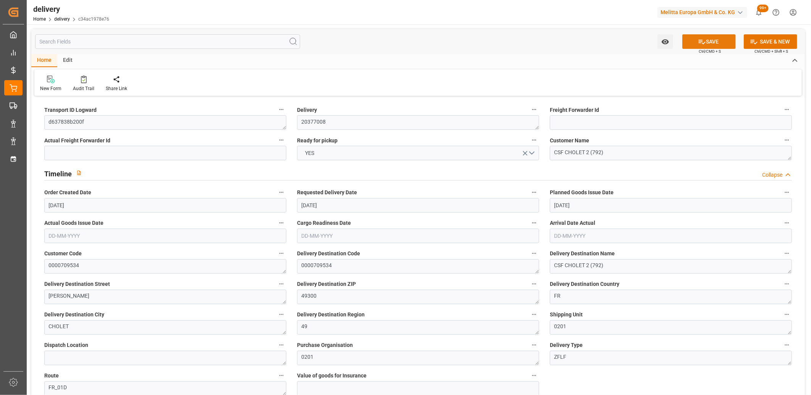
click at [704, 44] on icon at bounding box center [702, 42] width 8 height 8
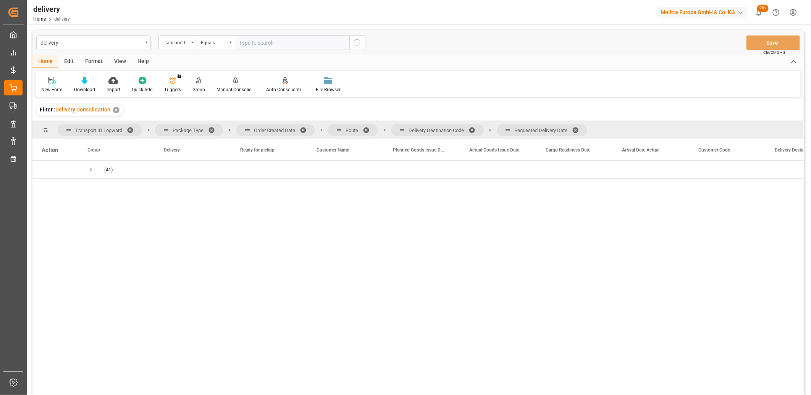
click at [577, 127] on span at bounding box center [578, 130] width 12 height 7
click at [475, 128] on span at bounding box center [474, 130] width 12 height 7
click at [368, 128] on span at bounding box center [369, 130] width 12 height 7
click at [305, 129] on span at bounding box center [306, 130] width 12 height 7
click at [90, 169] on span "Press SPACE to select this row." at bounding box center [90, 169] width 7 height 7
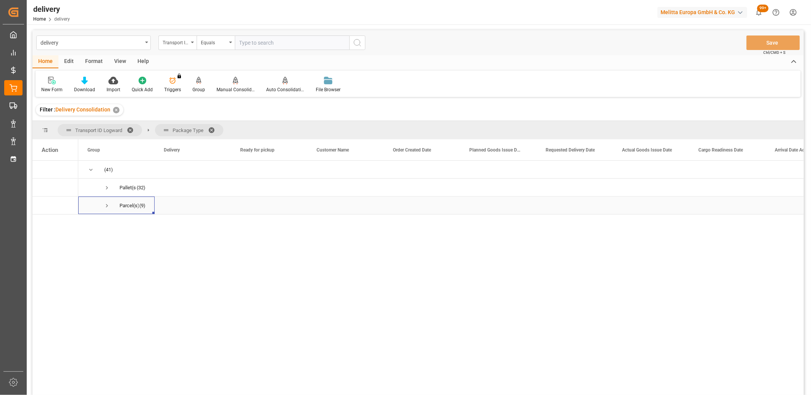
click at [106, 205] on span "Press SPACE to select this row." at bounding box center [106, 205] width 7 height 7
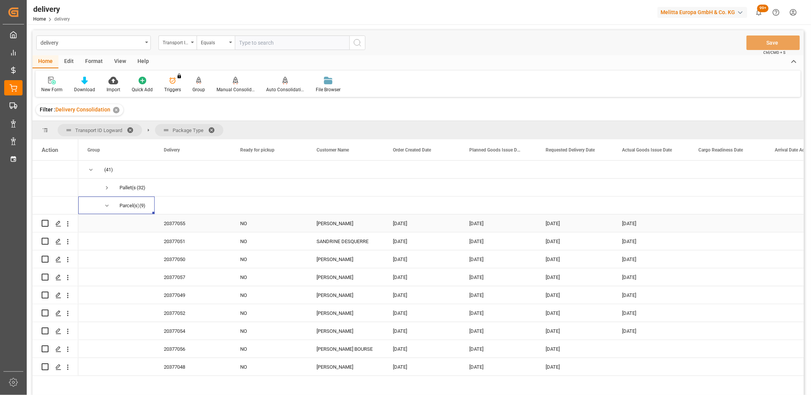
click at [44, 222] on input "Press Space to toggle row selection (unchecked)" at bounding box center [45, 223] width 7 height 7
checkbox input "true"
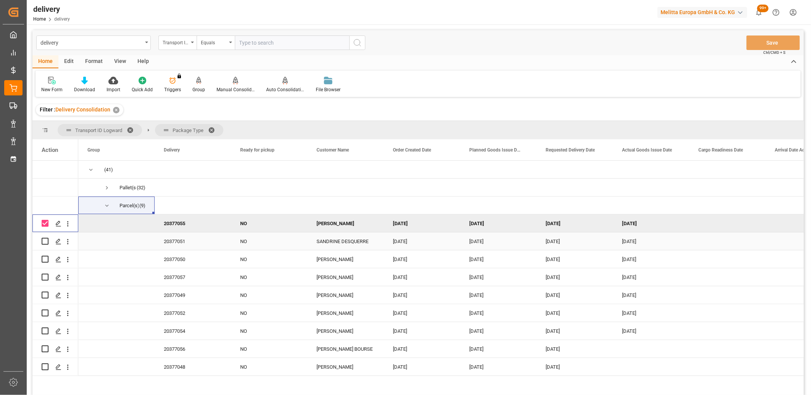
click at [45, 239] on input "Press Space to toggle row selection (unchecked)" at bounding box center [45, 241] width 7 height 7
checkbox input "true"
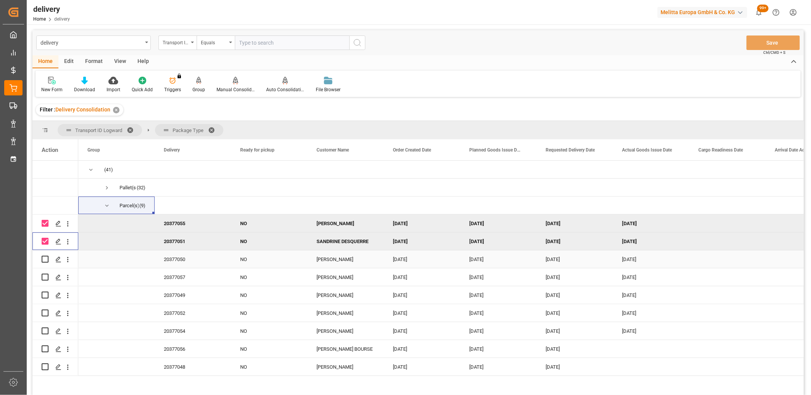
click at [45, 260] on input "Press Space to toggle row selection (unchecked)" at bounding box center [45, 259] width 7 height 7
checkbox input "true"
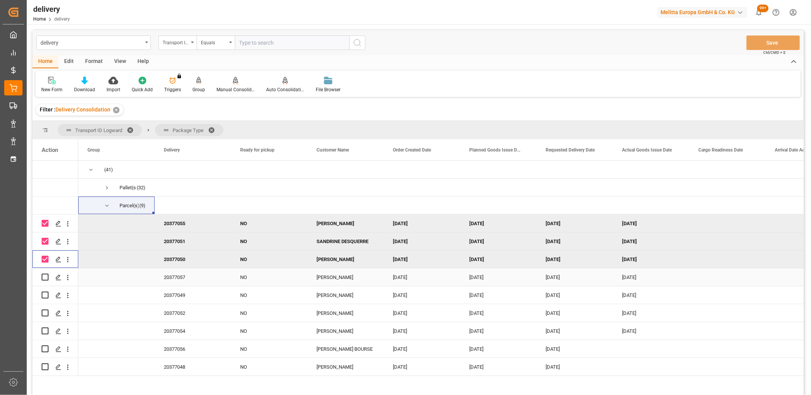
click at [47, 278] on input "Press Space to toggle row selection (unchecked)" at bounding box center [45, 277] width 7 height 7
checkbox input "true"
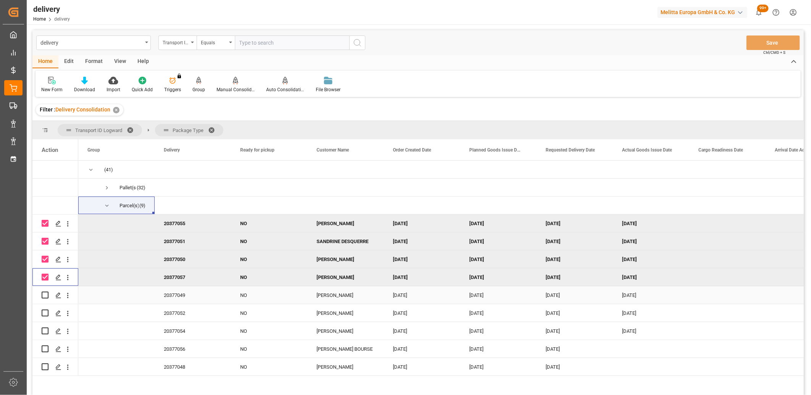
click at [44, 295] on input "Press Space to toggle row selection (unchecked)" at bounding box center [45, 295] width 7 height 7
checkbox input "true"
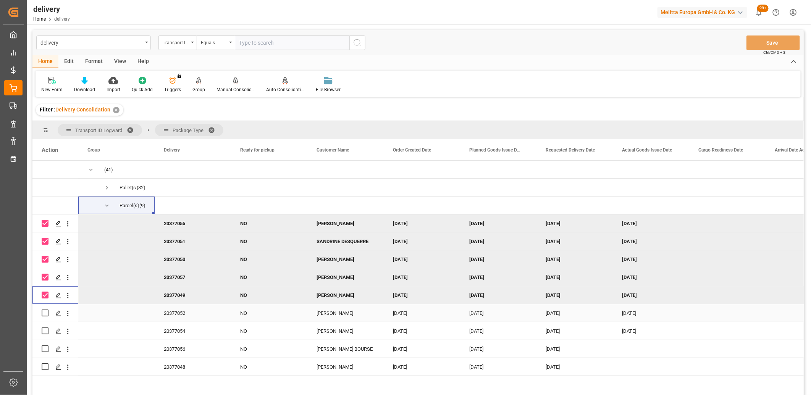
click at [46, 312] on input "Press Space to toggle row selection (unchecked)" at bounding box center [45, 313] width 7 height 7
checkbox input "true"
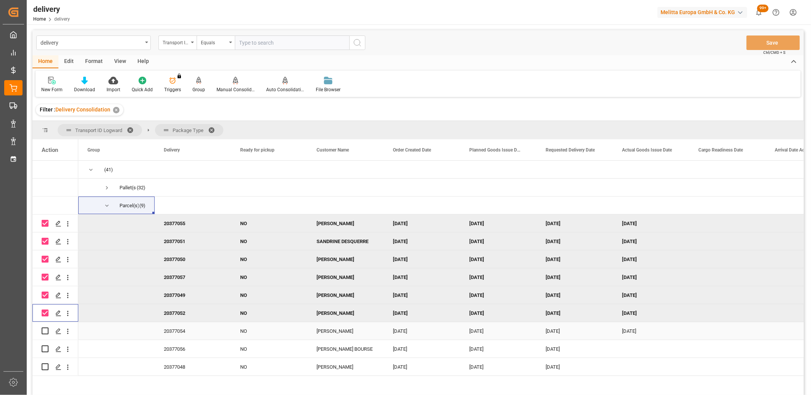
click at [44, 332] on input "Press Space to toggle row selection (unchecked)" at bounding box center [45, 331] width 7 height 7
checkbox input "true"
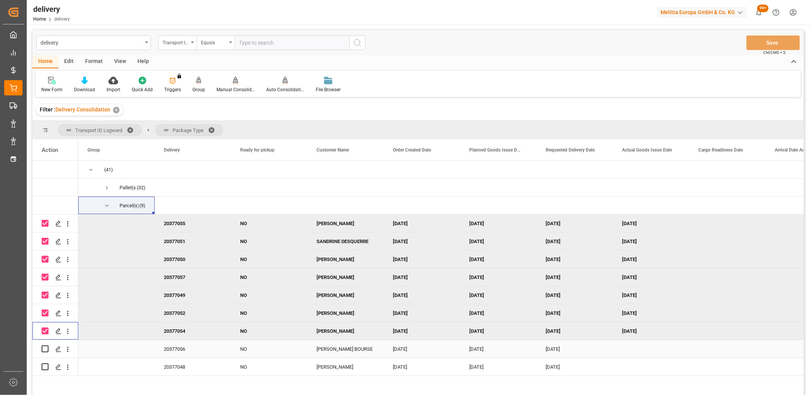
click at [42, 348] on input "Press Space to toggle row selection (unchecked)" at bounding box center [45, 349] width 7 height 7
checkbox input "true"
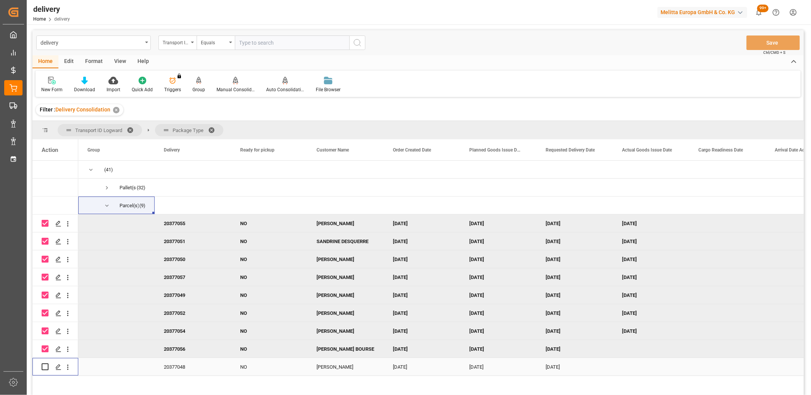
click at [45, 367] on input "Press Space to toggle row selection (unchecked)" at bounding box center [45, 366] width 7 height 7
checkbox input "true"
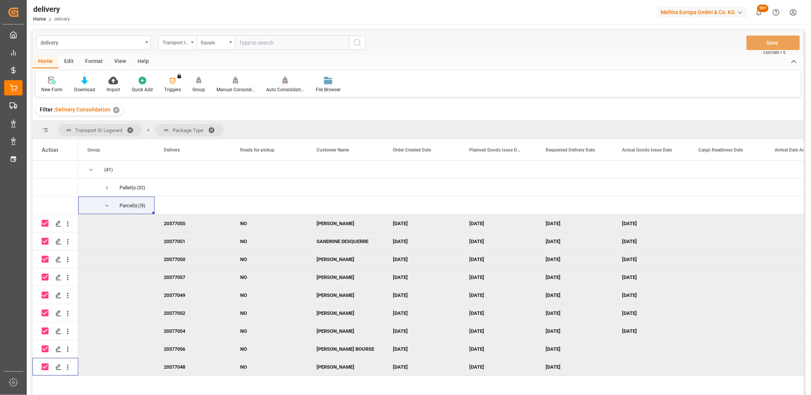
click at [281, 86] on div "Auto Consolidation" at bounding box center [285, 89] width 38 height 7
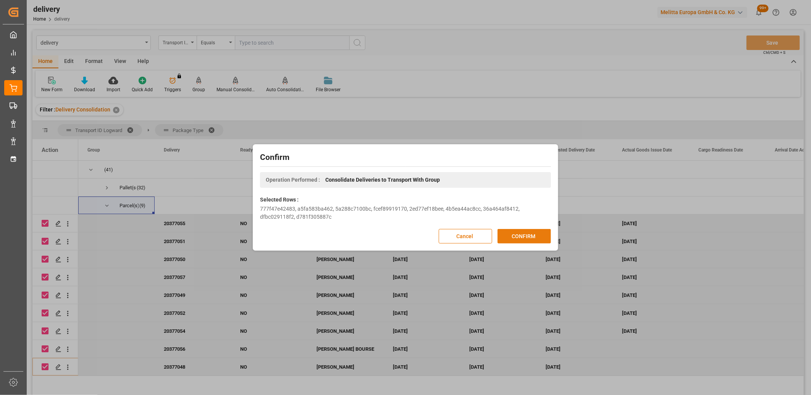
click at [506, 237] on button "CONFIRM" at bounding box center [523, 236] width 53 height 15
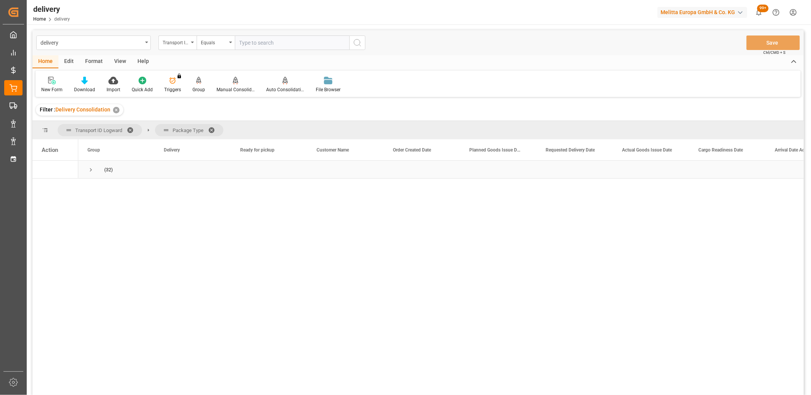
click at [90, 170] on span "Press SPACE to select this row." at bounding box center [90, 169] width 7 height 7
click at [559, 153] on div "Requested Delivery Date" at bounding box center [571, 149] width 51 height 21
click at [92, 169] on span "Press SPACE to select this row." at bounding box center [90, 169] width 7 height 7
click at [107, 188] on span "Press SPACE to select this row." at bounding box center [106, 187] width 7 height 7
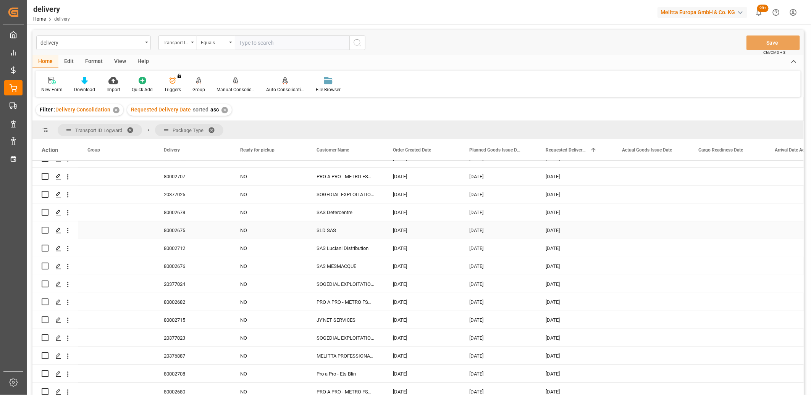
scroll to position [85, 0]
click at [61, 334] on icon "Press SPACE to select this row." at bounding box center [58, 336] width 6 height 6
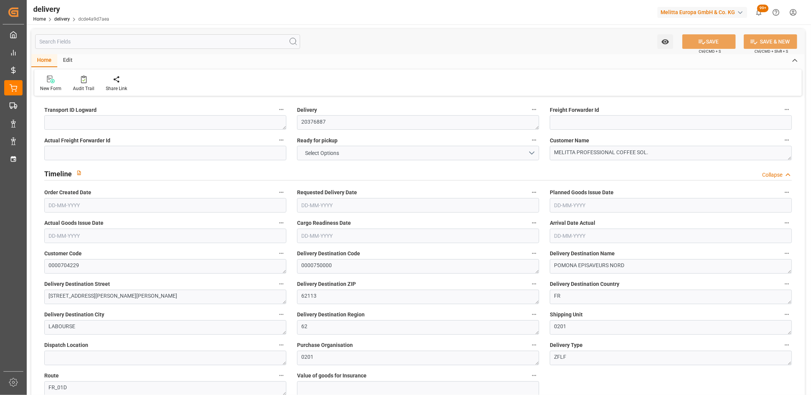
type input "83.521"
type input "130"
type input "624.384"
type input "64"
type input "2"
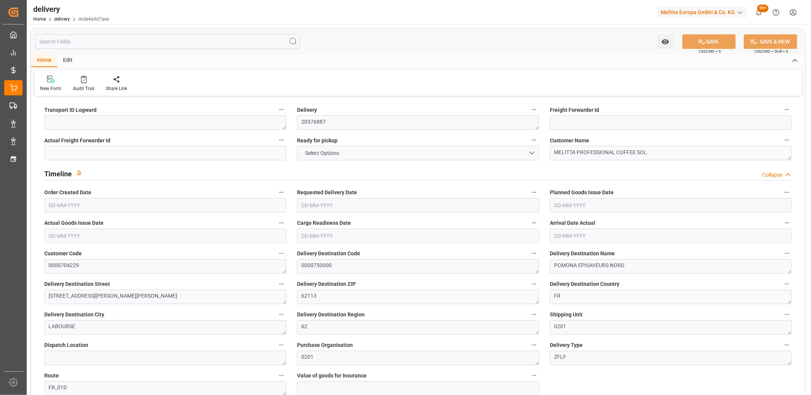
type input "1"
type input "2"
type input "0"
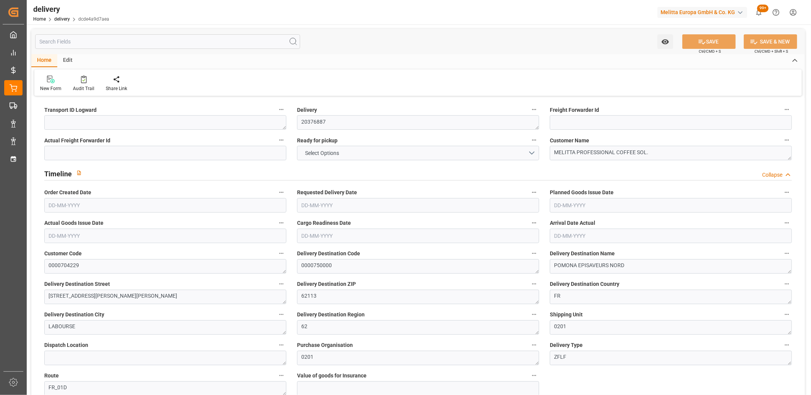
type input "2.45"
type input "23.04"
type input "1.5"
type input "1.3"
type input "0"
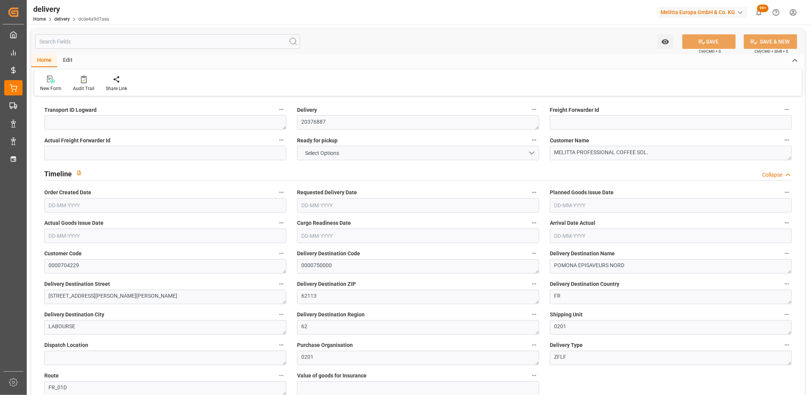
type input "3"
type input "102.529"
type input "101"
type input "0"
type input "[DATE]"
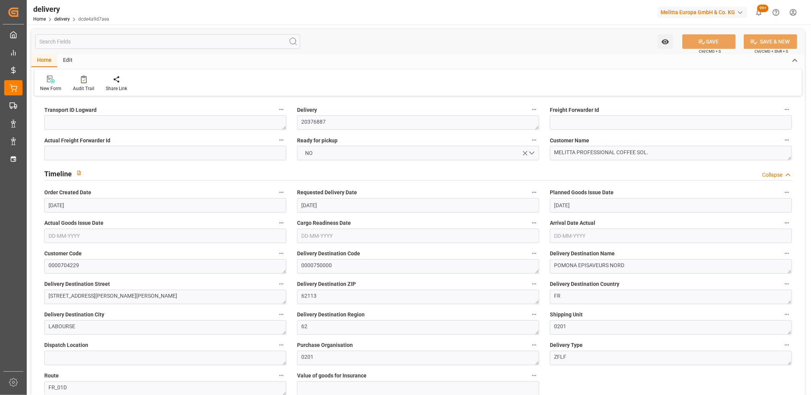
type input "[DATE]"
type input "[DATE] 15:00"
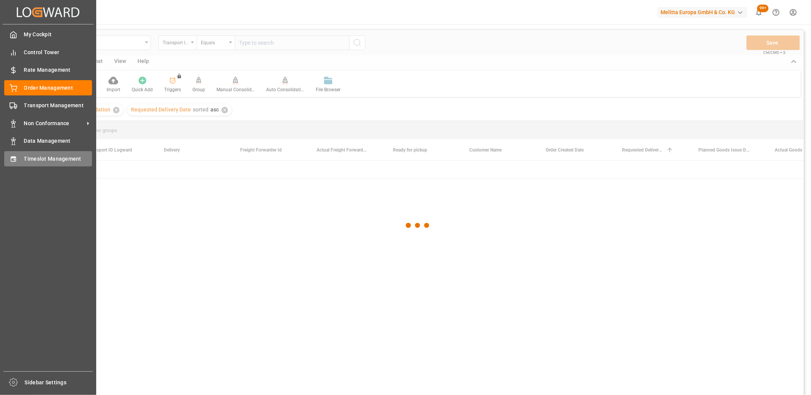
click at [19, 163] on div "Timeslot Management Timeslot Management" at bounding box center [48, 158] width 88 height 15
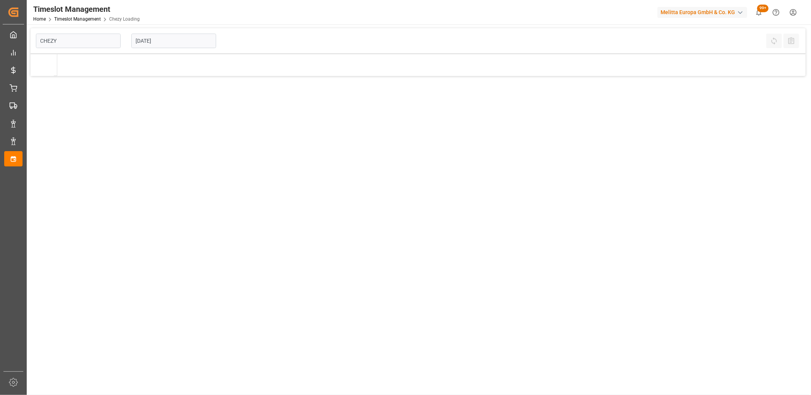
type input "Chezy Loading"
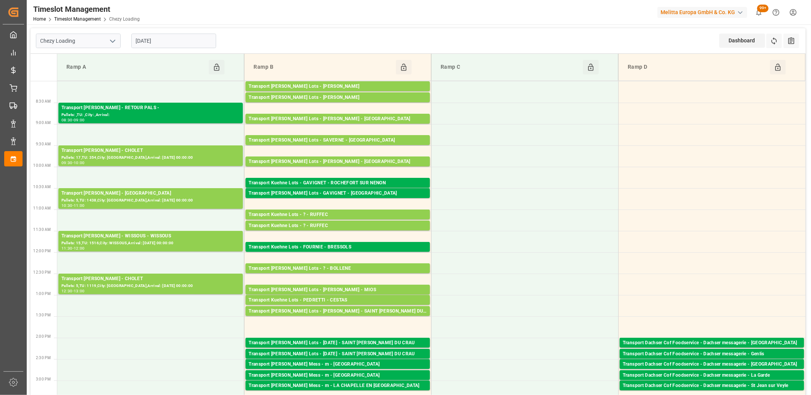
click at [176, 39] on input "[DATE]" at bounding box center [173, 41] width 85 height 15
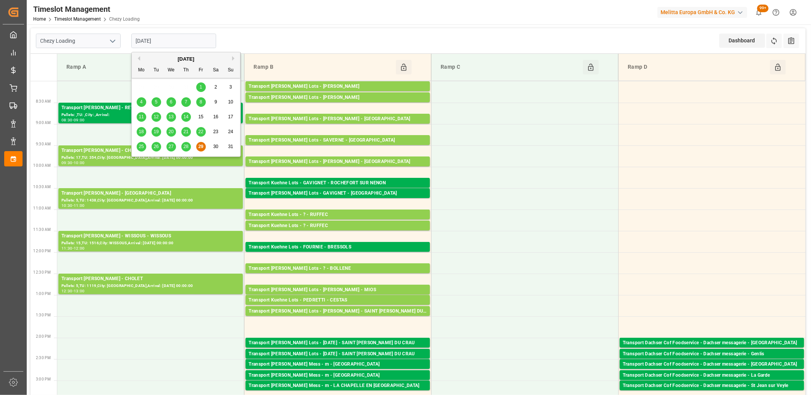
click at [234, 57] on button "Next Month" at bounding box center [234, 58] width 5 height 5
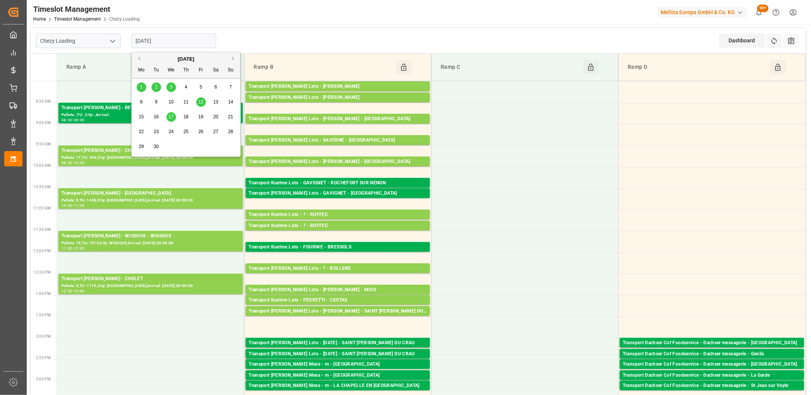
click at [140, 90] on div "1" at bounding box center [142, 87] width 10 height 9
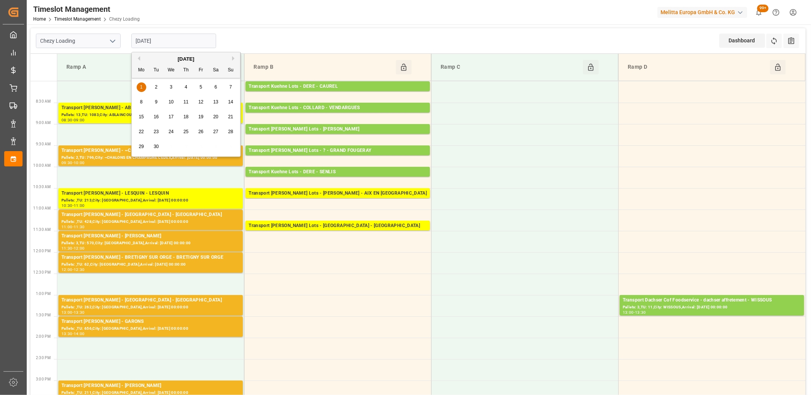
click at [172, 40] on input "[DATE]" at bounding box center [173, 41] width 85 height 15
click at [139, 56] on button "Previous Month" at bounding box center [138, 58] width 5 height 5
click at [199, 146] on span "29" at bounding box center [200, 146] width 5 height 5
type input "[DATE]"
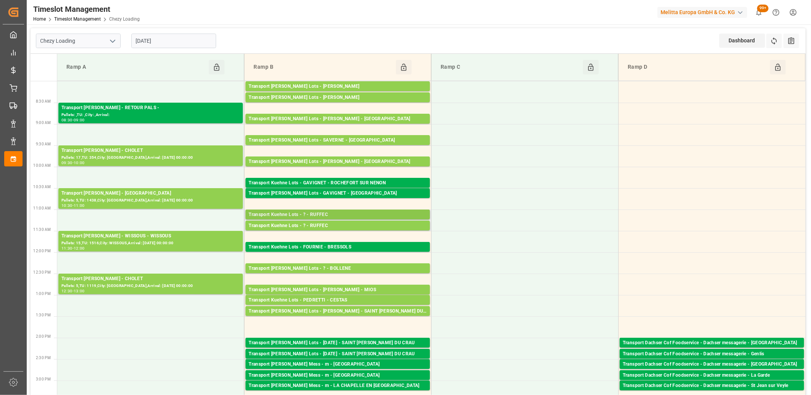
click at [348, 218] on div "Transport Kuehne Lots - ? - RUFFEC" at bounding box center [338, 215] width 178 height 8
click at [347, 228] on div "Transport Kuehne Lots - ? - RUFFEC" at bounding box center [338, 226] width 178 height 8
